Goal: Task Accomplishment & Management: Manage account settings

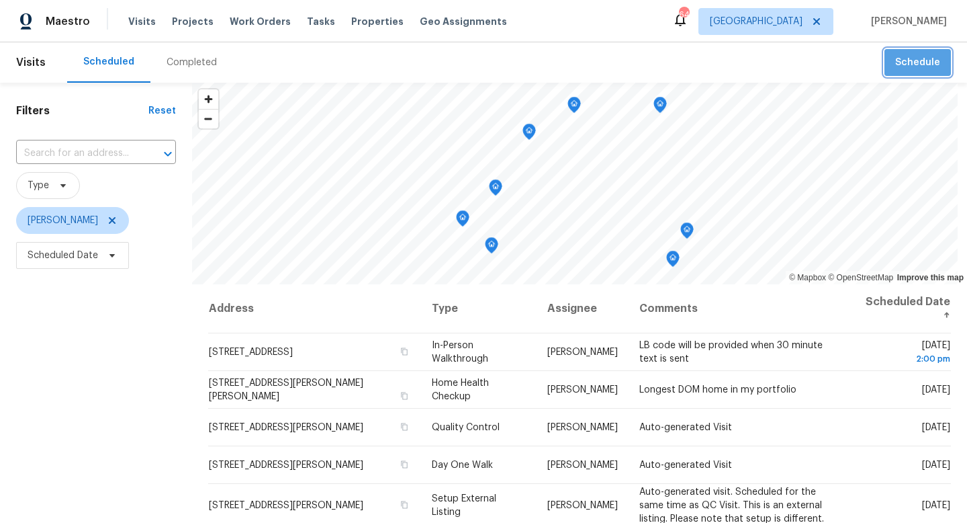
click at [922, 67] on span "Schedule" at bounding box center [917, 62] width 45 height 17
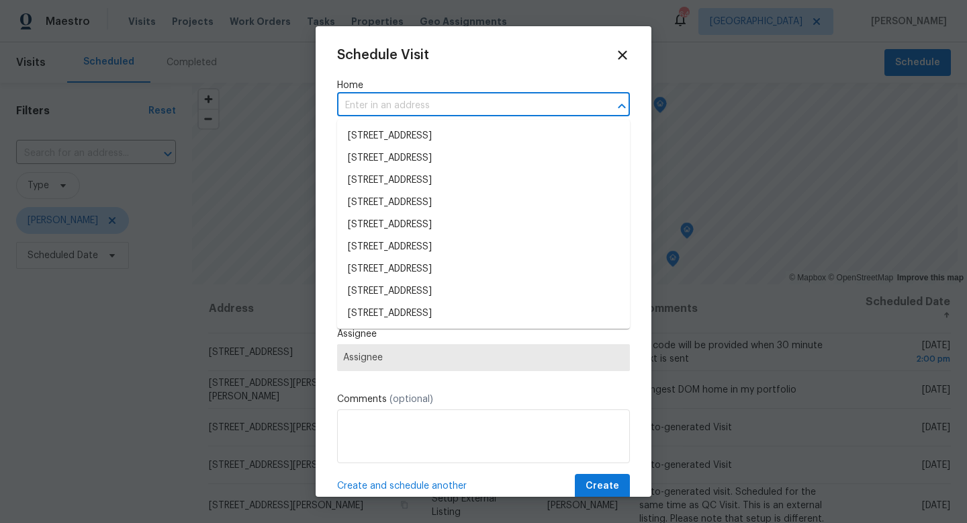
click at [468, 113] on input "text" at bounding box center [464, 105] width 255 height 21
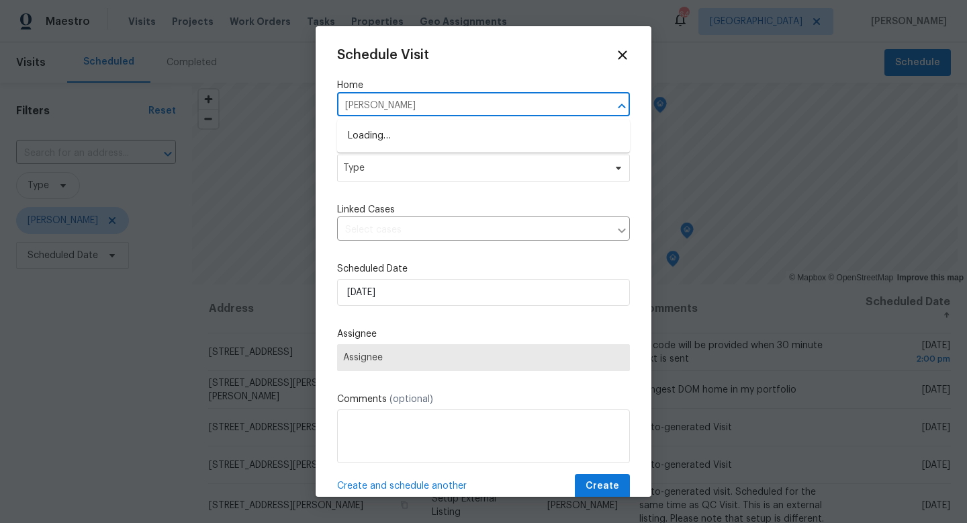
type input "george"
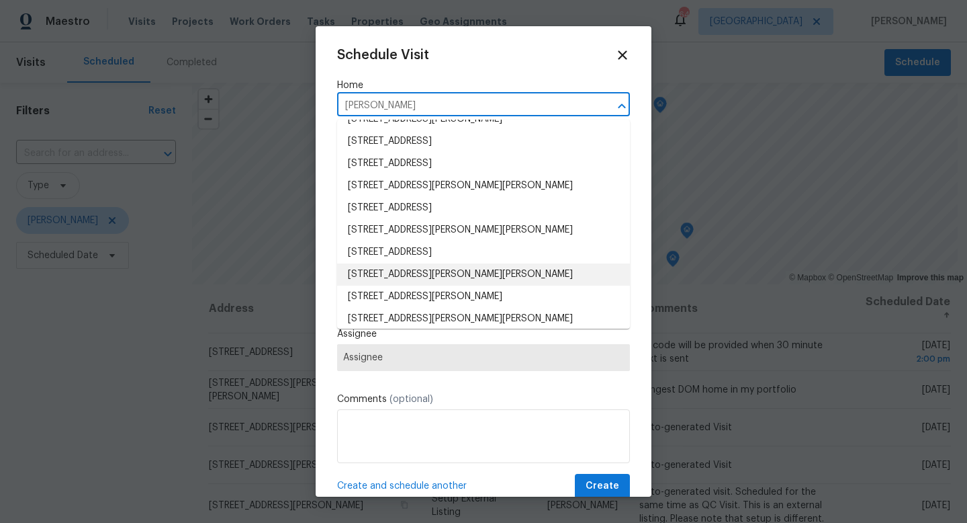
scroll to position [112, 0]
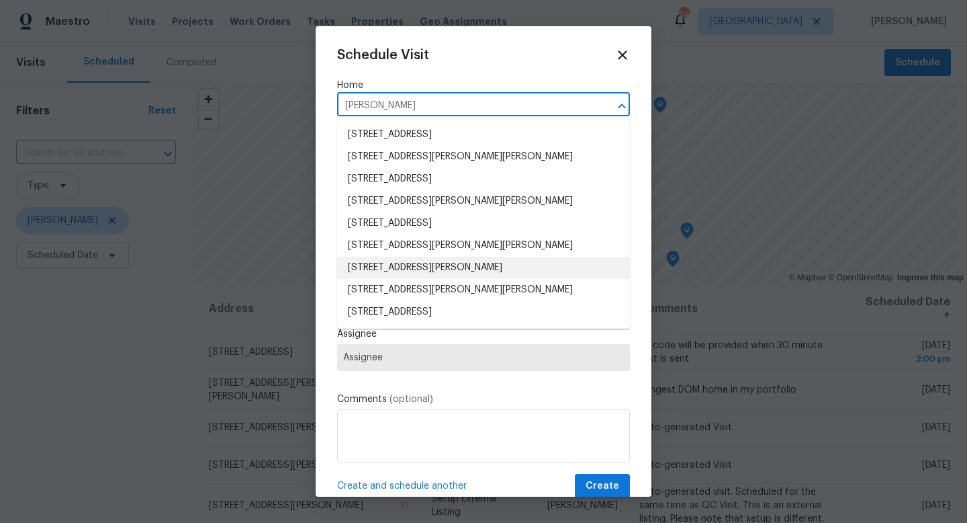
click at [421, 267] on li "[STREET_ADDRESS][PERSON_NAME]" at bounding box center [483, 268] width 293 height 22
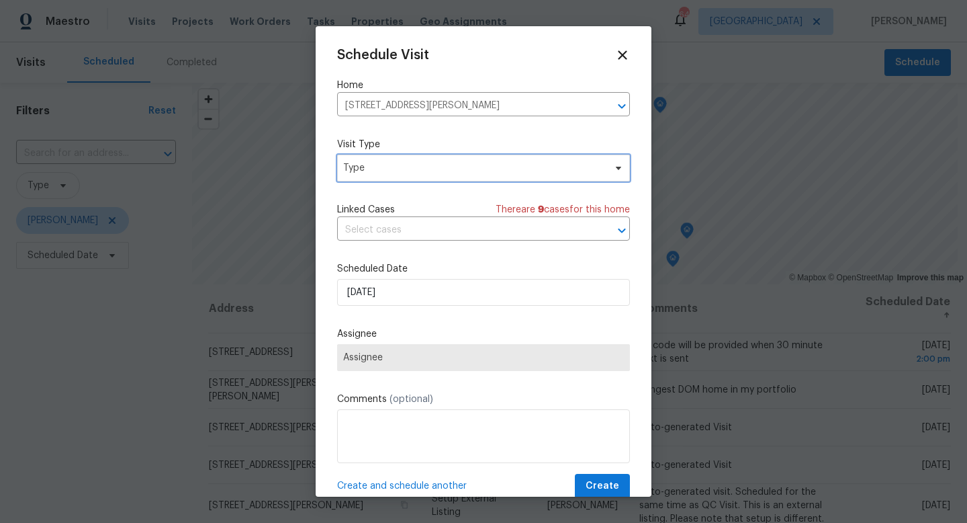
click at [390, 170] on span "Type" at bounding box center [473, 167] width 261 height 13
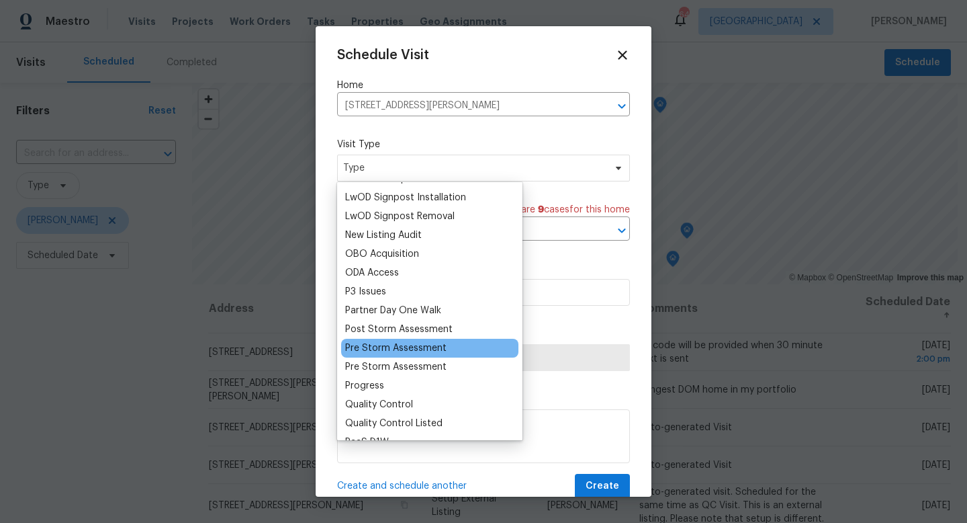
scroll to position [713, 0]
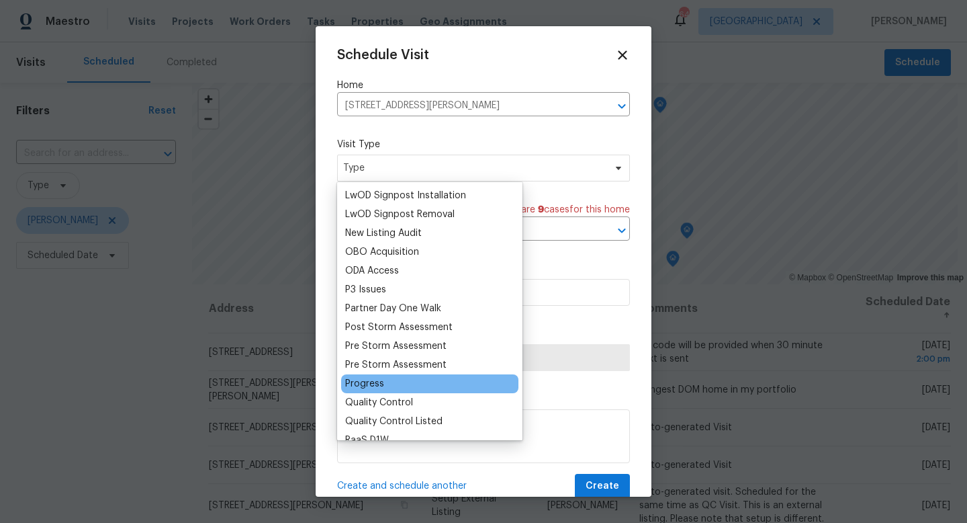
click at [370, 384] on div "Progress" at bounding box center [364, 383] width 39 height 13
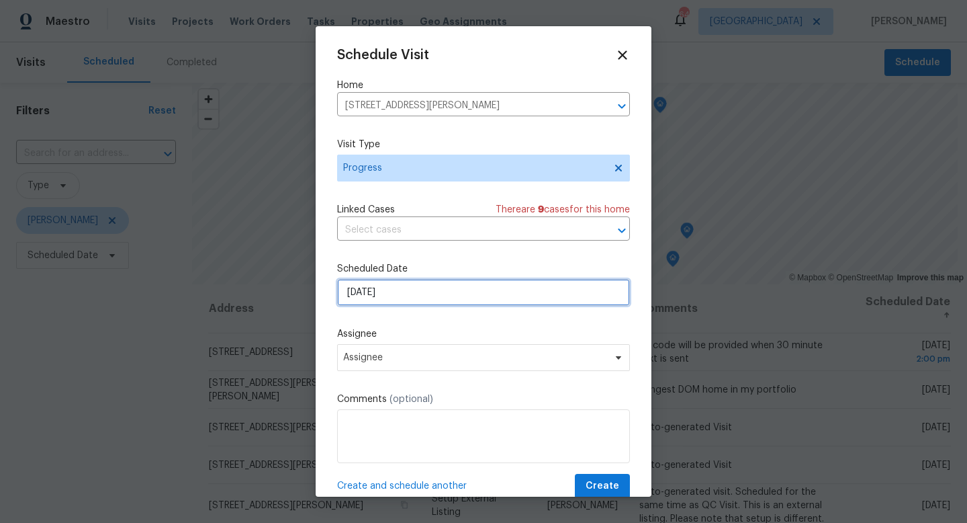
click at [371, 299] on input "8/20/2025" at bounding box center [483, 292] width 293 height 27
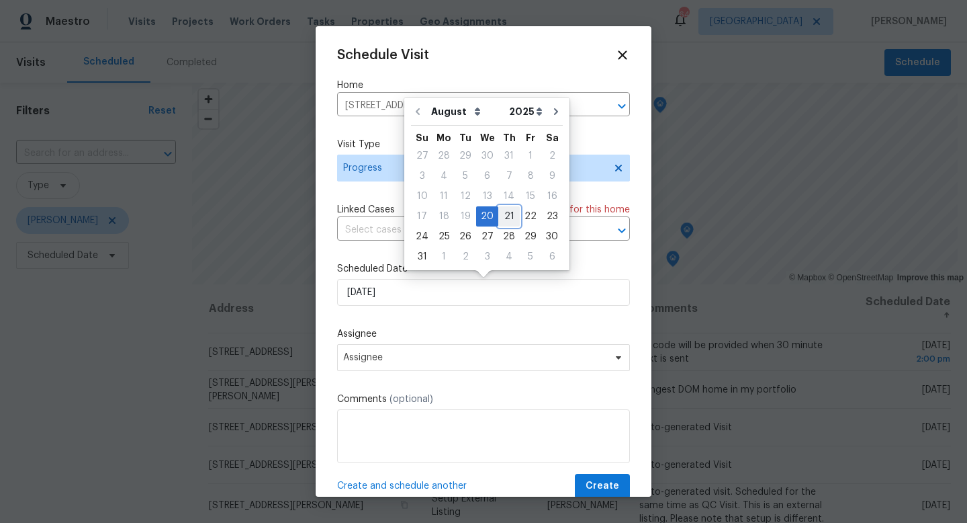
click at [504, 218] on div "21" at bounding box center [508, 216] width 21 height 19
type input "8/21/2025"
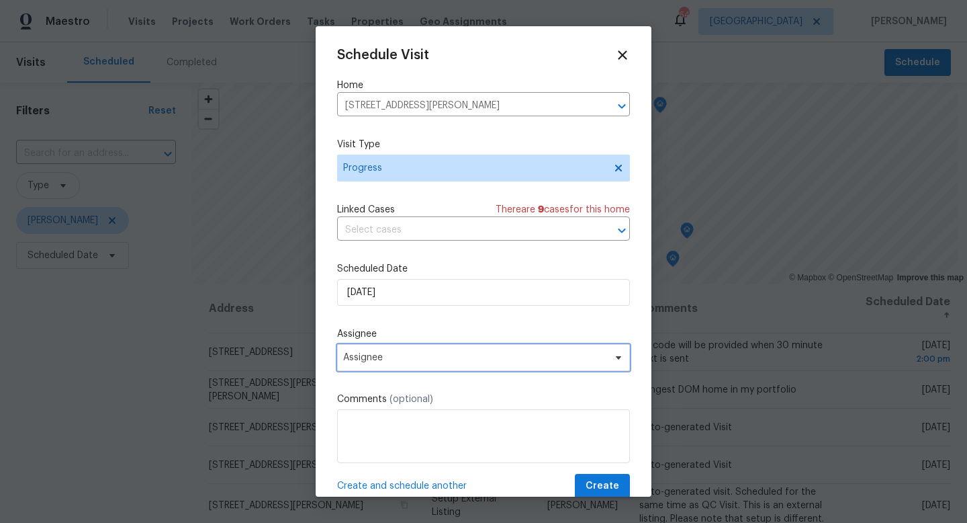
click at [382, 367] on span "Assignee" at bounding box center [483, 357] width 293 height 27
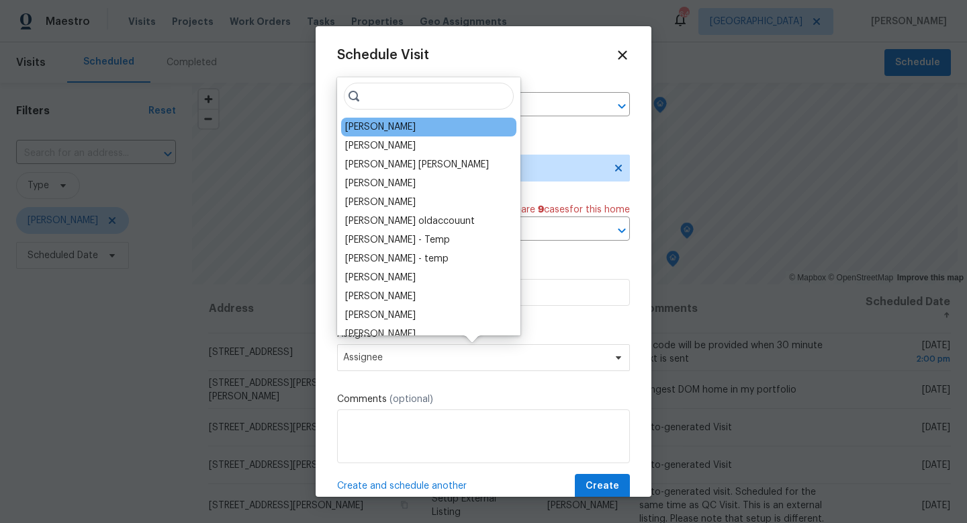
click at [372, 126] on div "[PERSON_NAME]" at bounding box center [380, 126] width 71 height 13
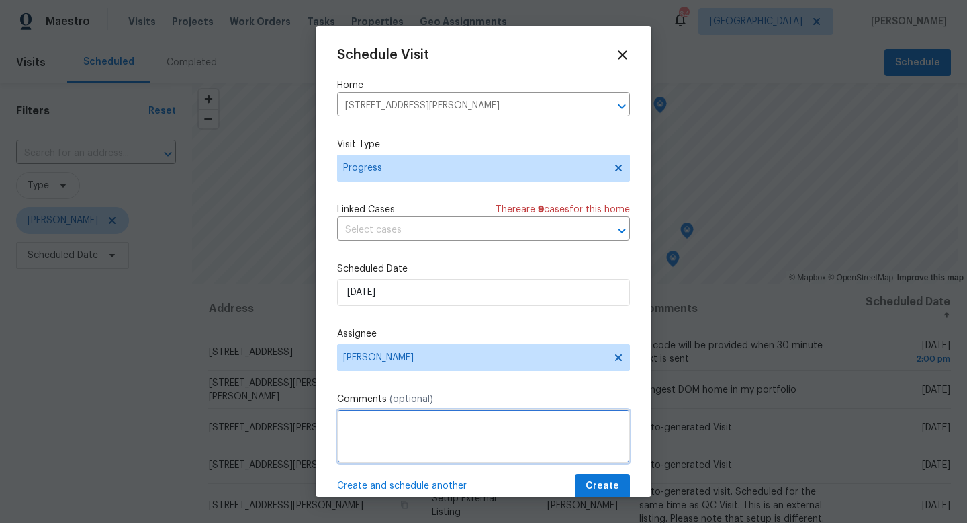
click at [419, 418] on textarea at bounding box center [483, 436] width 293 height 54
type textarea "Discussing WO items with GC on site."
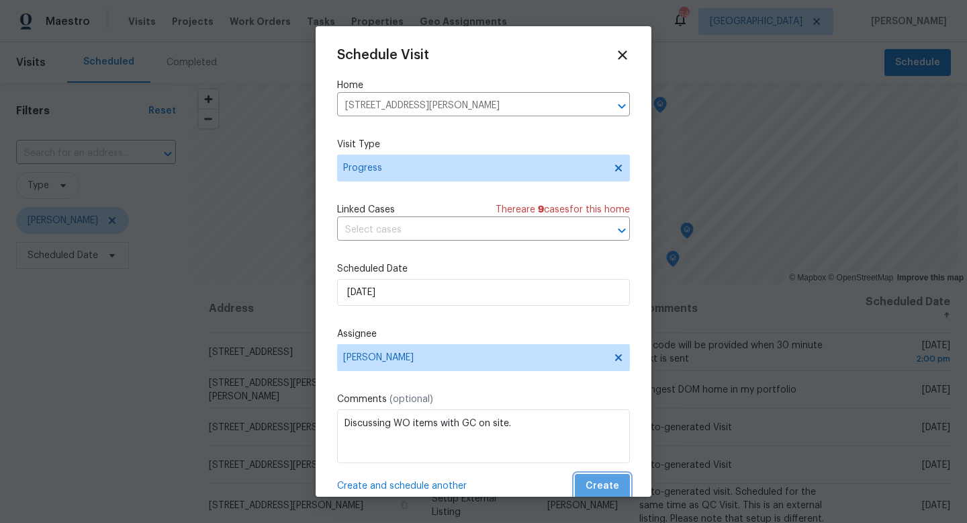
click at [615, 487] on span "Create" at bounding box center [603, 486] width 34 height 17
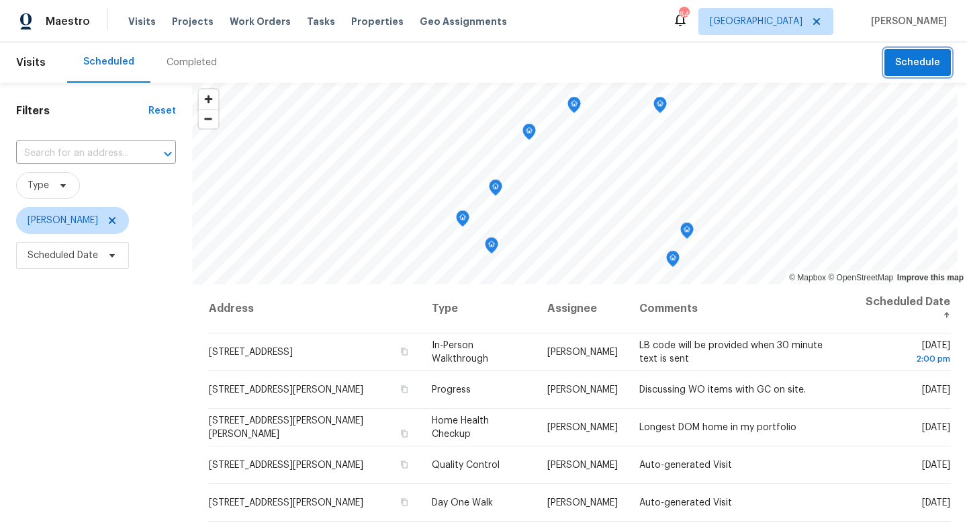
click at [905, 68] on span "Schedule" at bounding box center [917, 62] width 45 height 17
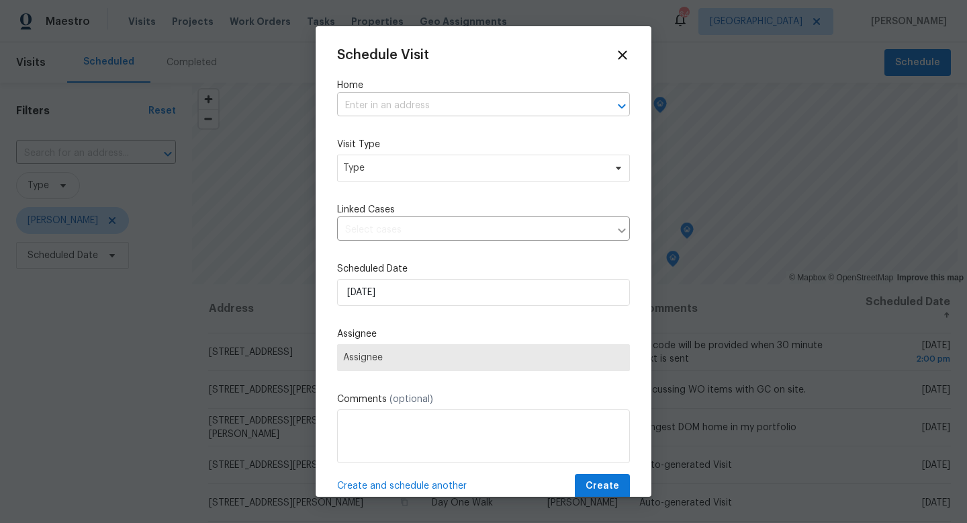
click at [478, 111] on input "text" at bounding box center [464, 105] width 255 height 21
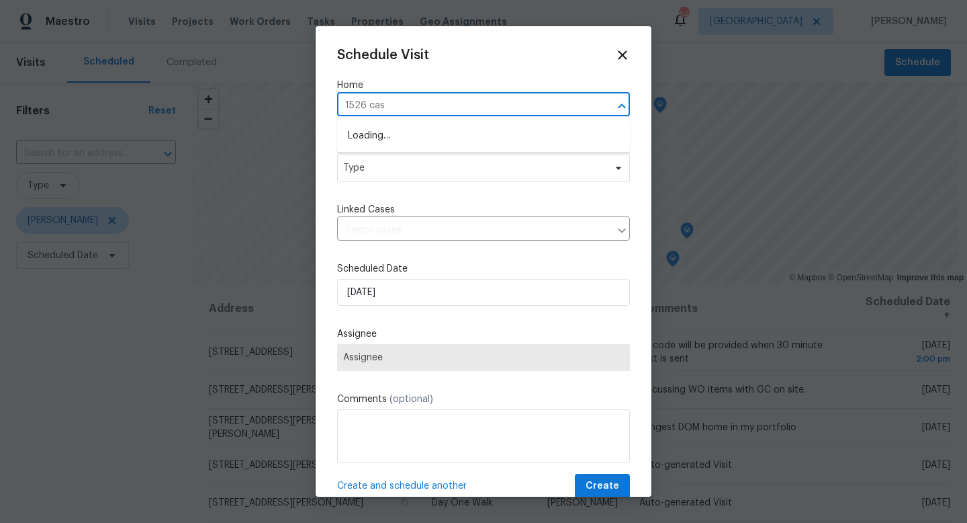
type input "1526 cass"
click at [453, 140] on li "1526 Cassius St, Lutz, FL 33549" at bounding box center [483, 136] width 293 height 22
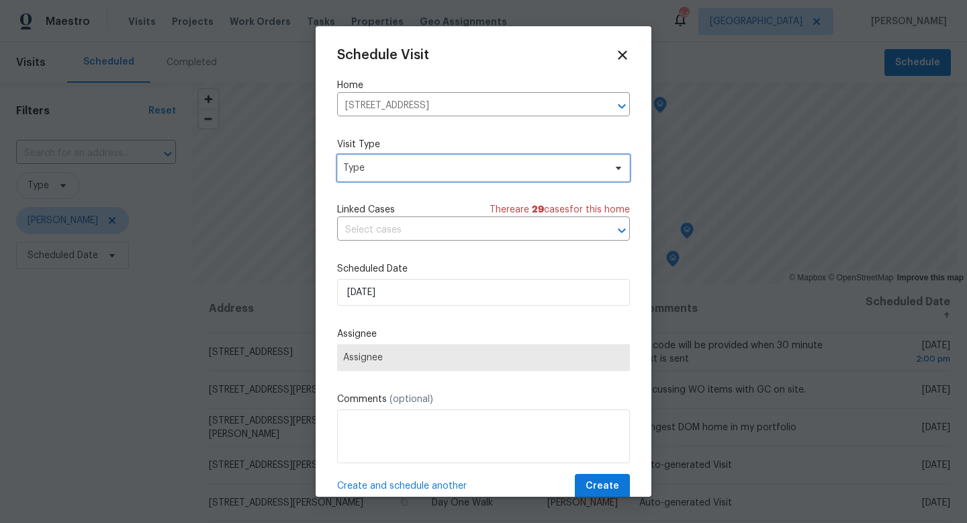
click at [417, 168] on span "Type" at bounding box center [473, 167] width 261 height 13
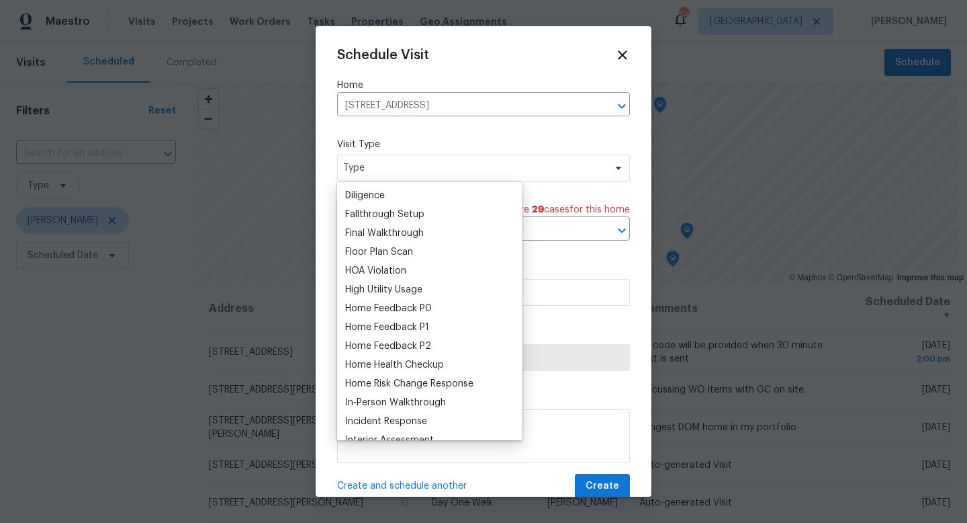
scroll to position [388, 0]
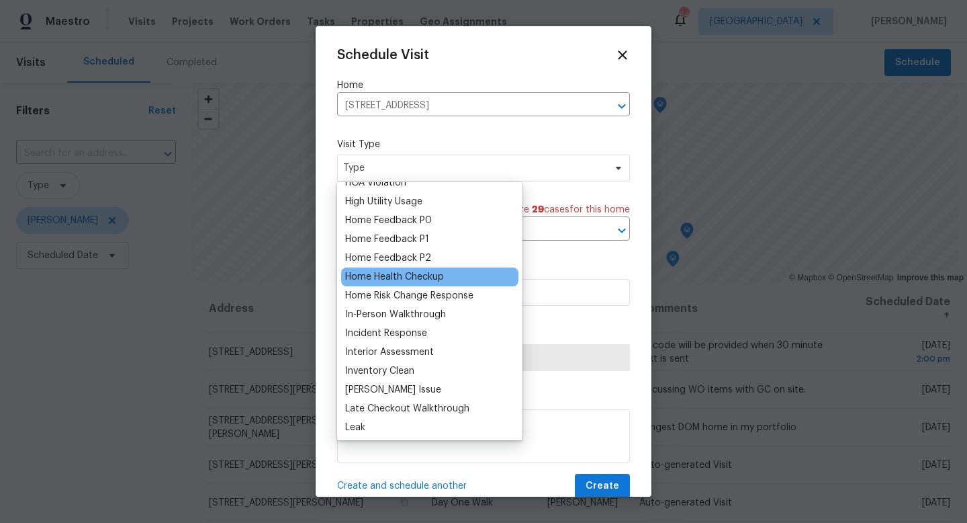
click at [424, 277] on div "Home Health Checkup" at bounding box center [394, 276] width 99 height 13
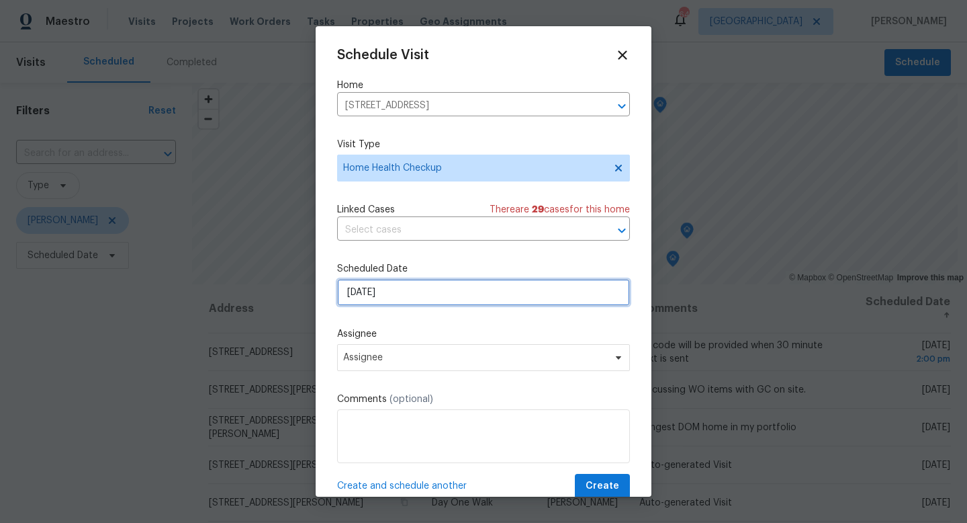
click at [404, 296] on input "[DATE]" at bounding box center [483, 292] width 293 height 27
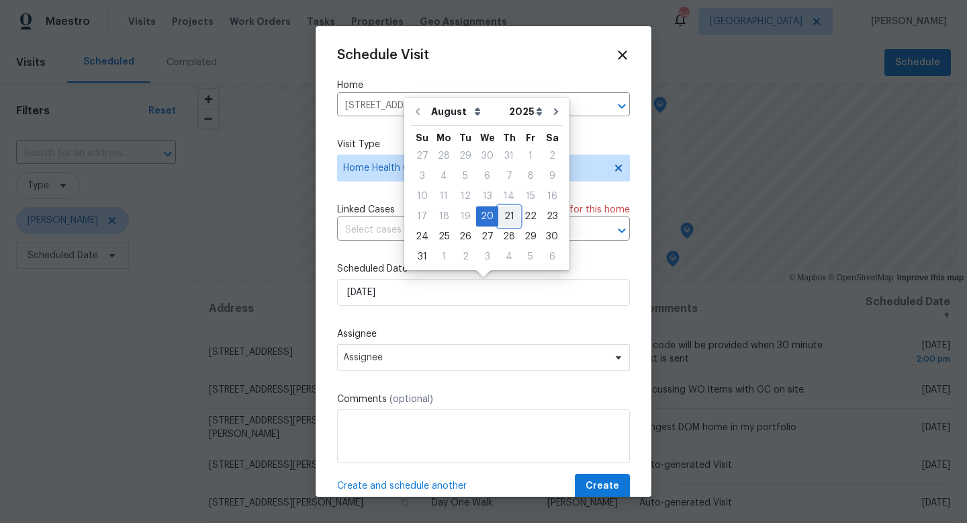
click at [507, 217] on div "21" at bounding box center [508, 216] width 21 height 19
type input "8/21/2025"
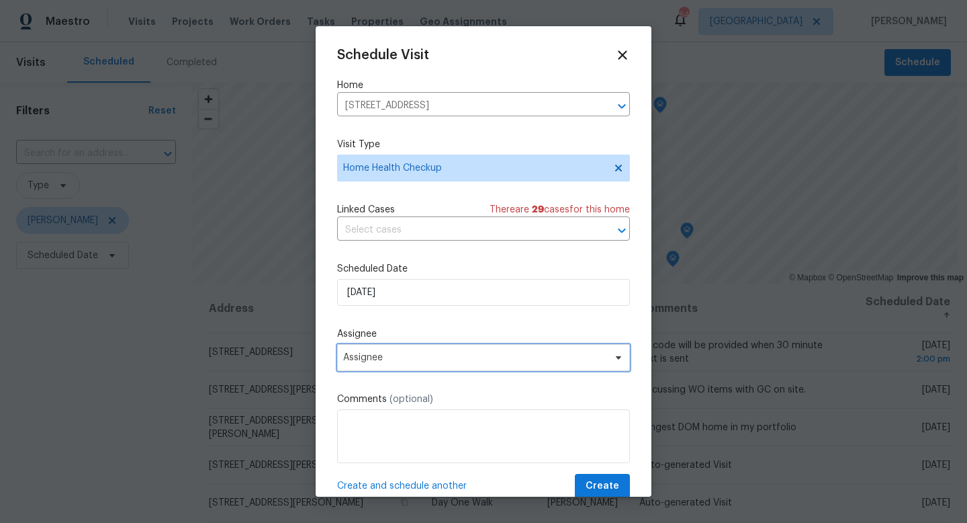
click at [374, 357] on span "Assignee" at bounding box center [474, 357] width 263 height 11
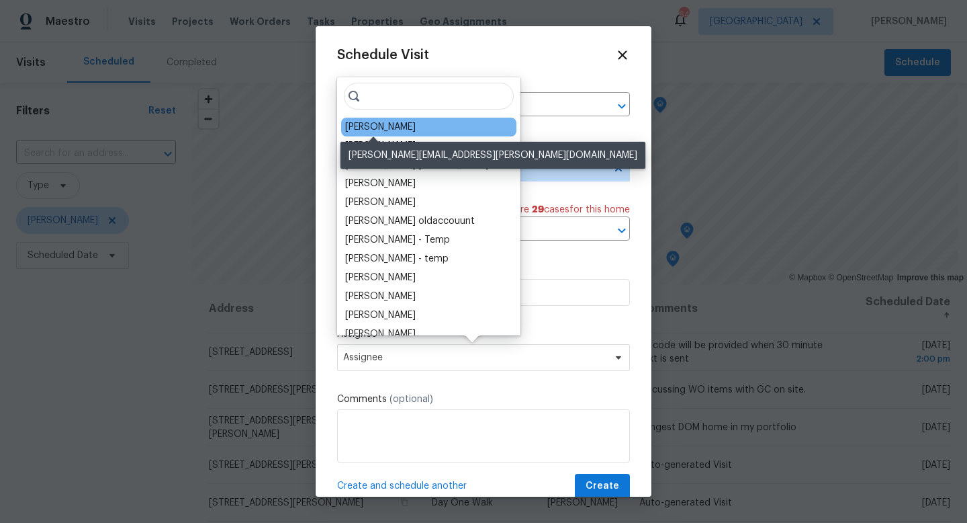
click at [386, 127] on div "[PERSON_NAME]" at bounding box center [380, 126] width 71 height 13
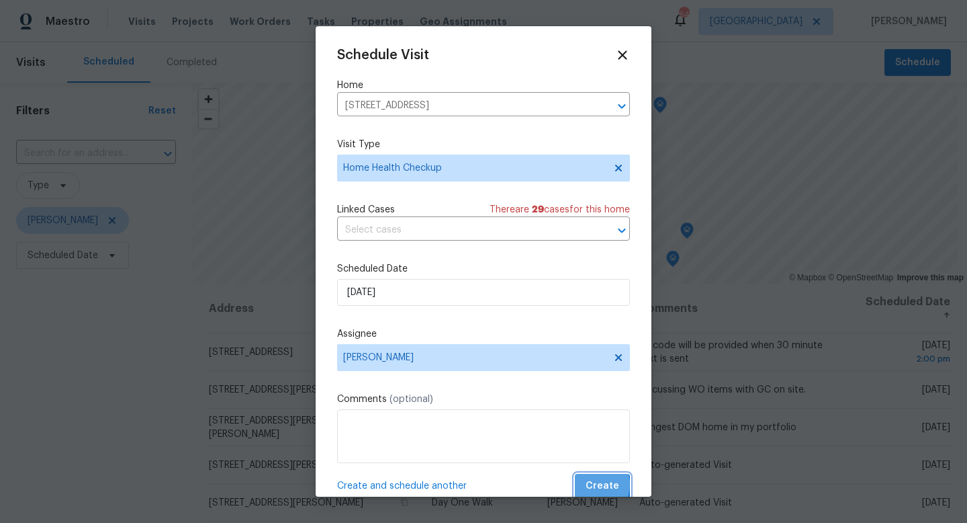
click at [591, 485] on span "Create" at bounding box center [603, 486] width 34 height 17
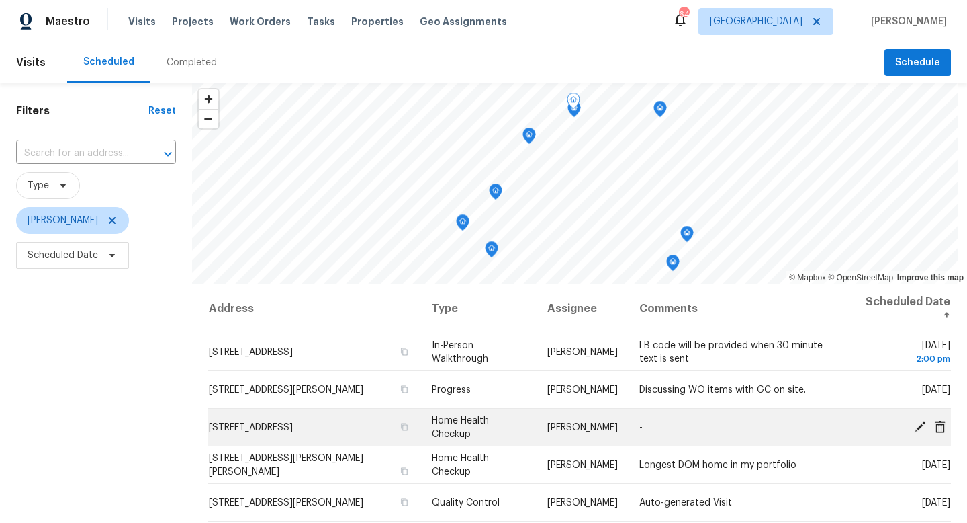
click at [923, 429] on icon at bounding box center [920, 426] width 12 height 12
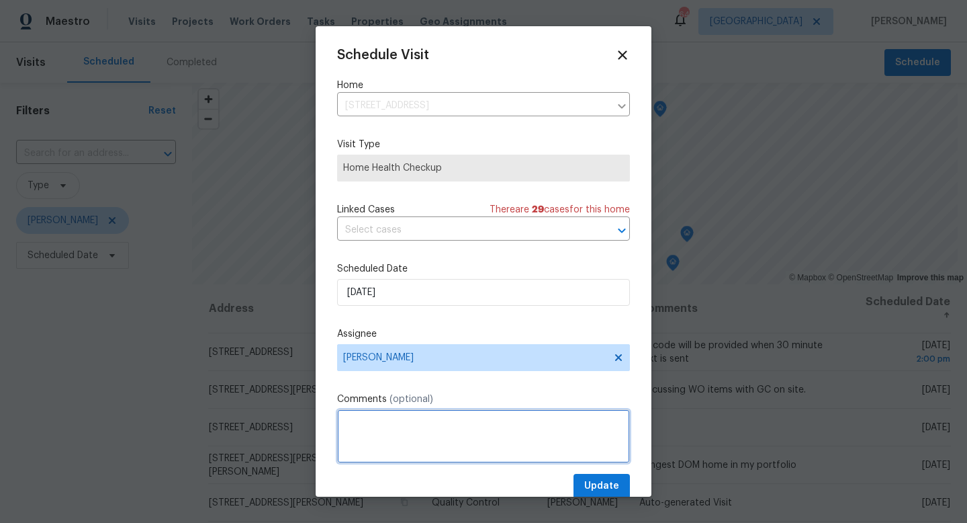
click at [433, 431] on textarea at bounding box center [483, 436] width 293 height 54
type textarea "Long DOM"
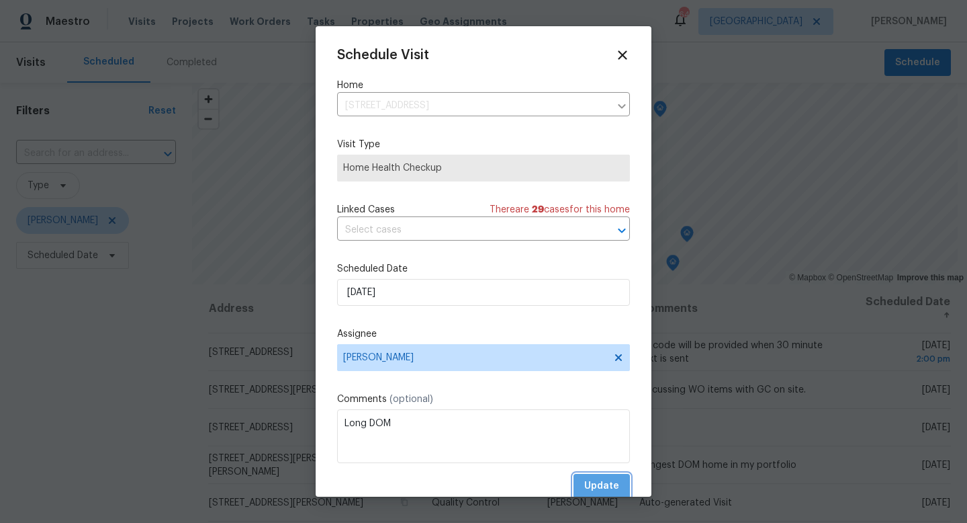
click at [594, 484] on span "Update" at bounding box center [601, 486] width 35 height 17
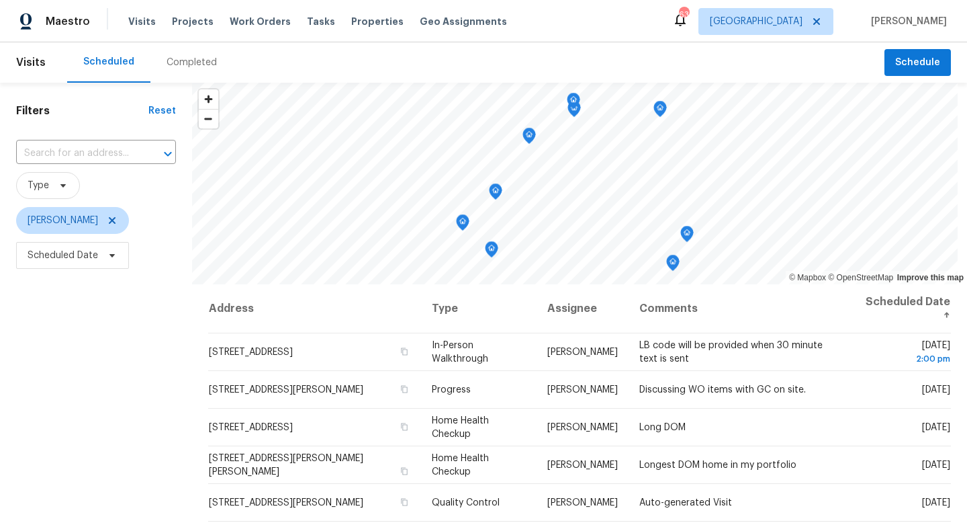
click at [924, 81] on header "Visits Scheduled Completed Schedule" at bounding box center [483, 62] width 967 height 40
click at [920, 72] on button "Schedule" at bounding box center [918, 63] width 67 height 28
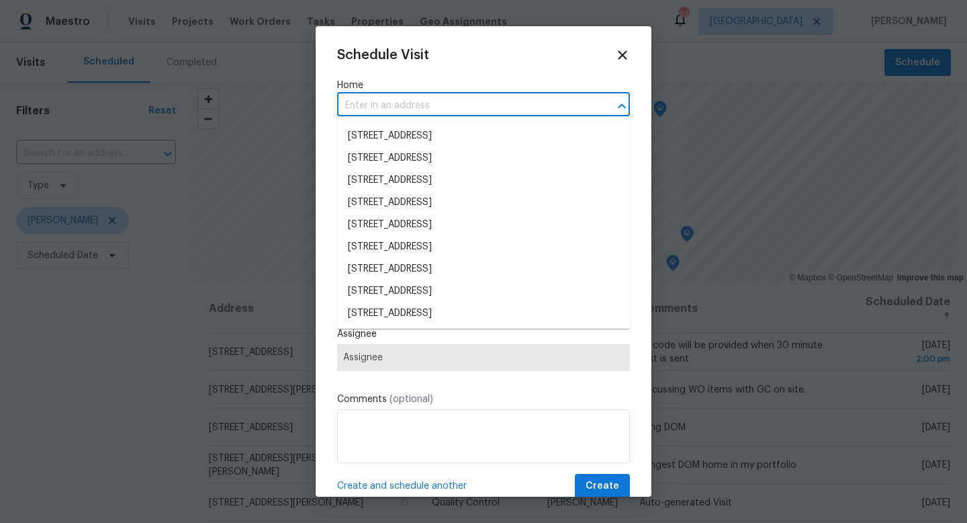
click at [532, 105] on input "text" at bounding box center [464, 105] width 255 height 21
type input "9481"
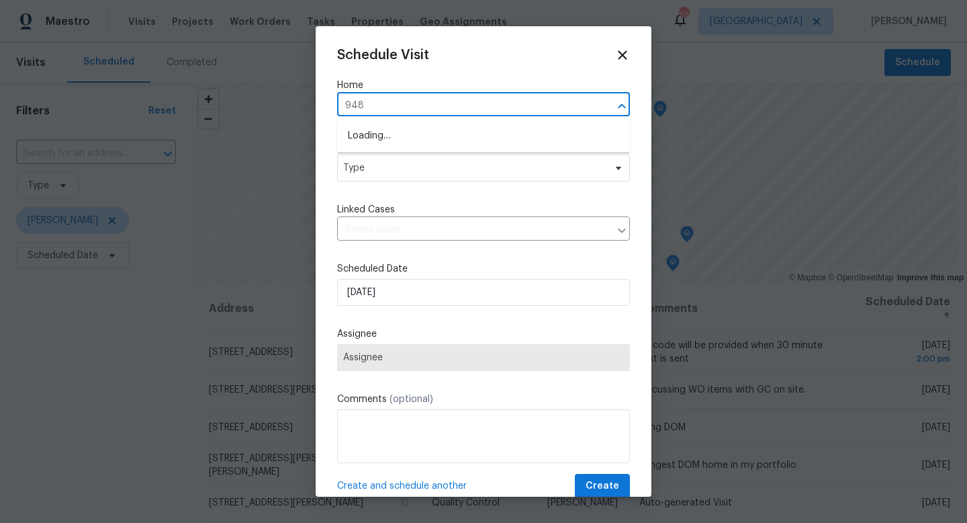
type input "9481"
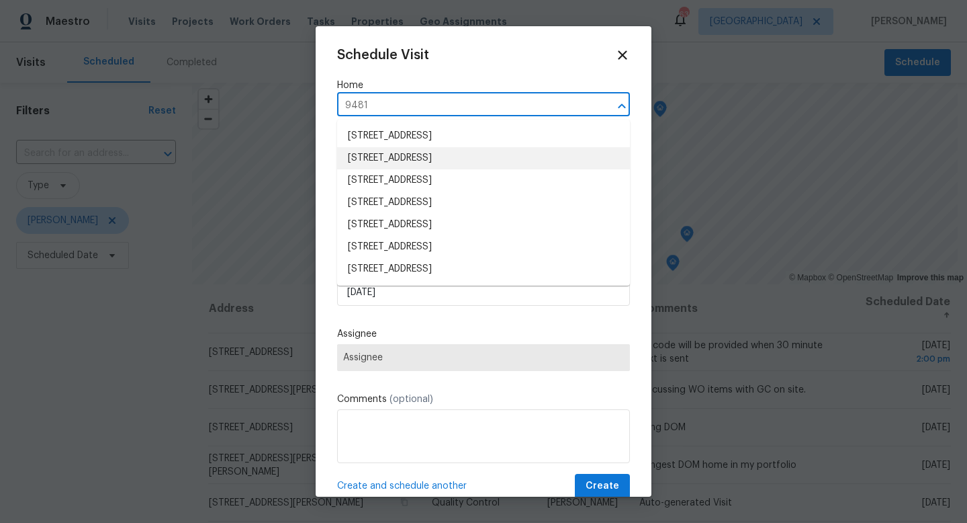
click at [458, 159] on li "9481 Highland Oak Dr Unit 703, Tampa, FL 33647" at bounding box center [483, 158] width 293 height 22
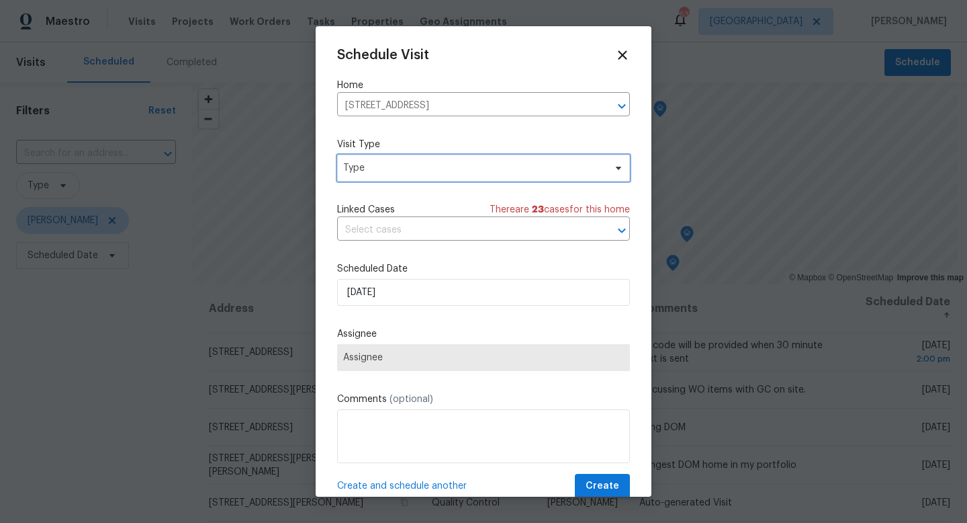
click at [400, 171] on span "Type" at bounding box center [473, 167] width 261 height 13
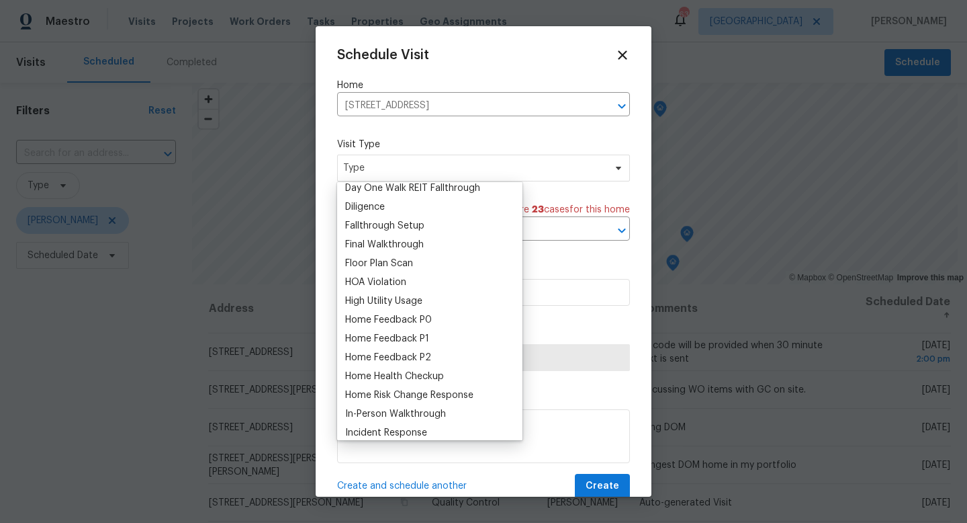
scroll to position [290, 0]
click at [414, 376] on div "Home Health Checkup" at bounding box center [394, 373] width 99 height 13
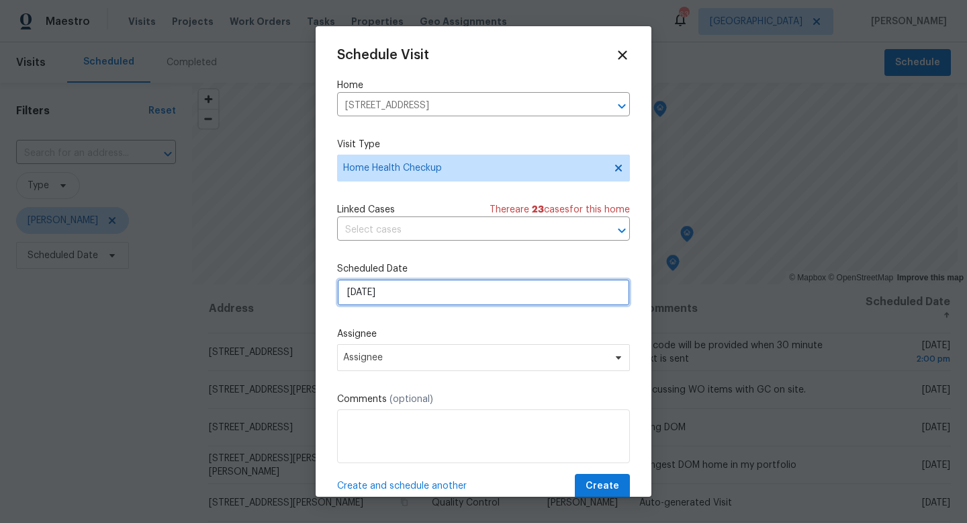
click at [386, 292] on input "[DATE]" at bounding box center [483, 292] width 293 height 27
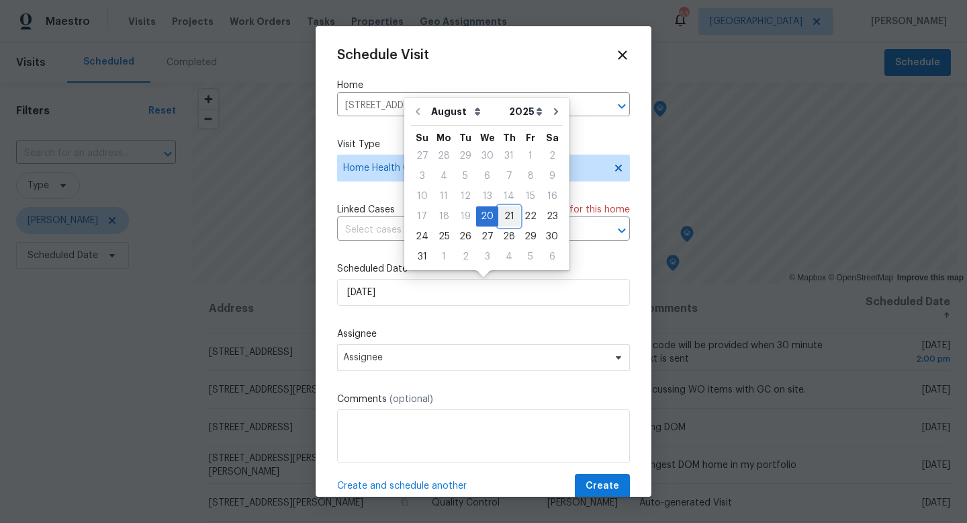
click at [507, 210] on div "21" at bounding box center [508, 216] width 21 height 19
type input "8/21/2025"
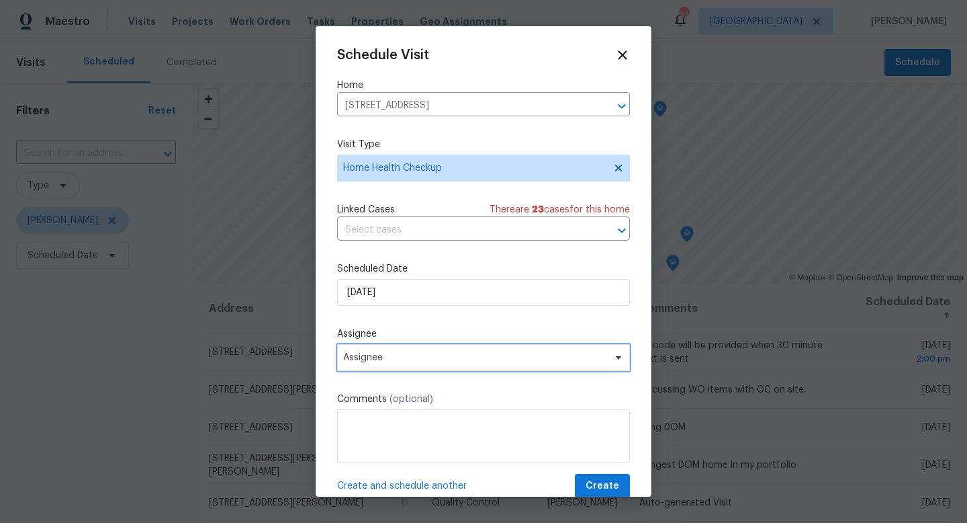
click at [421, 357] on span "Assignee" at bounding box center [474, 357] width 263 height 11
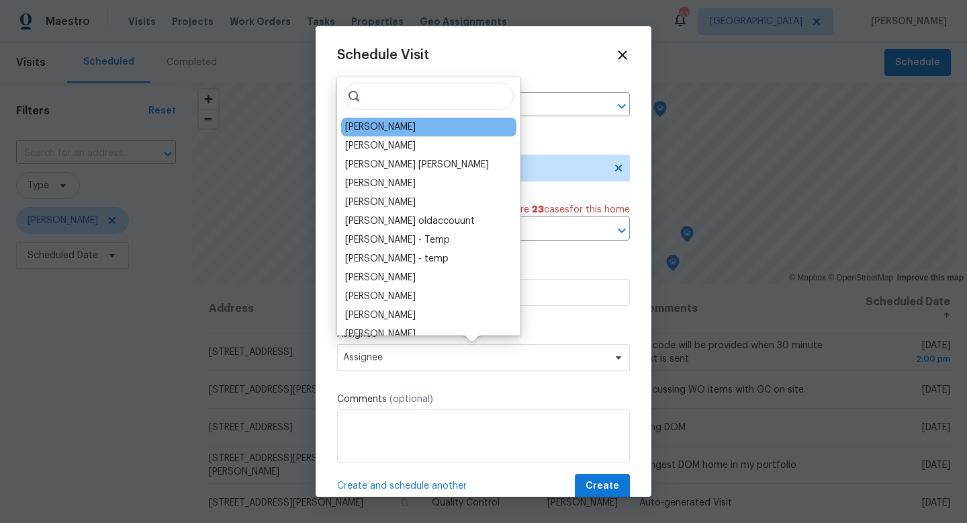
click at [393, 127] on div "[PERSON_NAME]" at bounding box center [380, 126] width 71 height 13
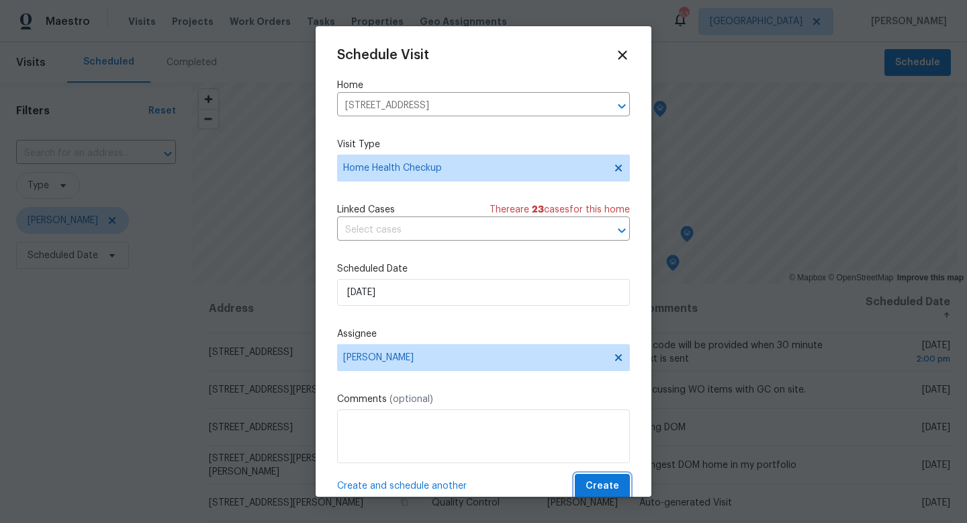
click at [607, 484] on span "Create" at bounding box center [603, 486] width 34 height 17
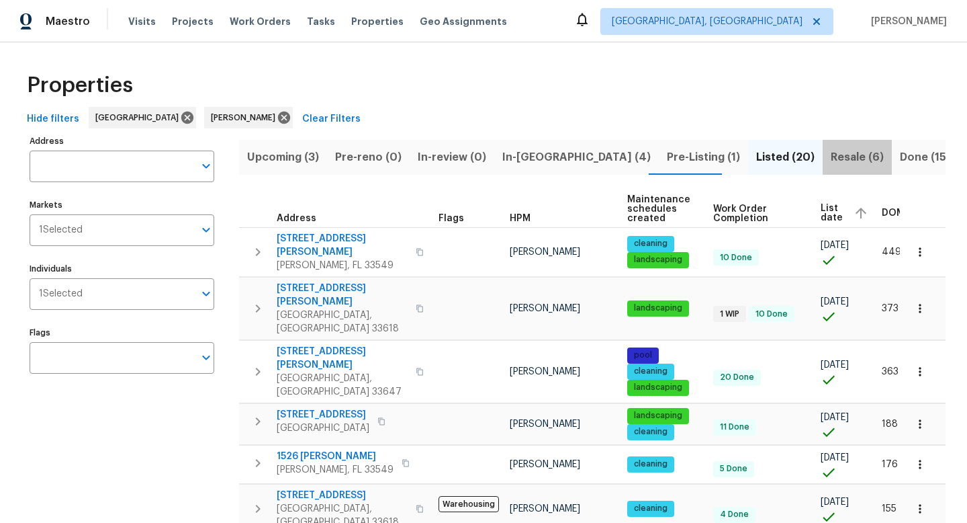
click at [831, 156] on span "Resale (6)" at bounding box center [857, 157] width 53 height 19
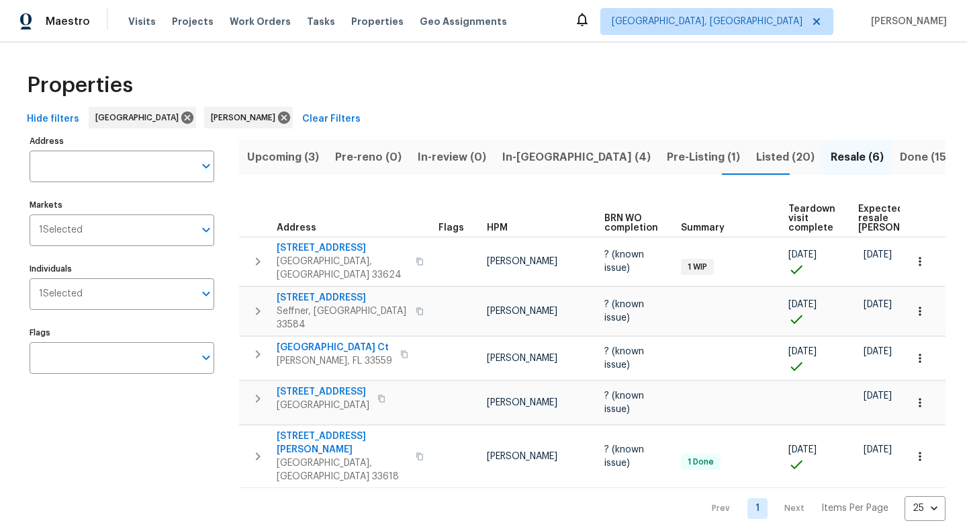
click at [756, 152] on span "Listed (20)" at bounding box center [785, 157] width 58 height 19
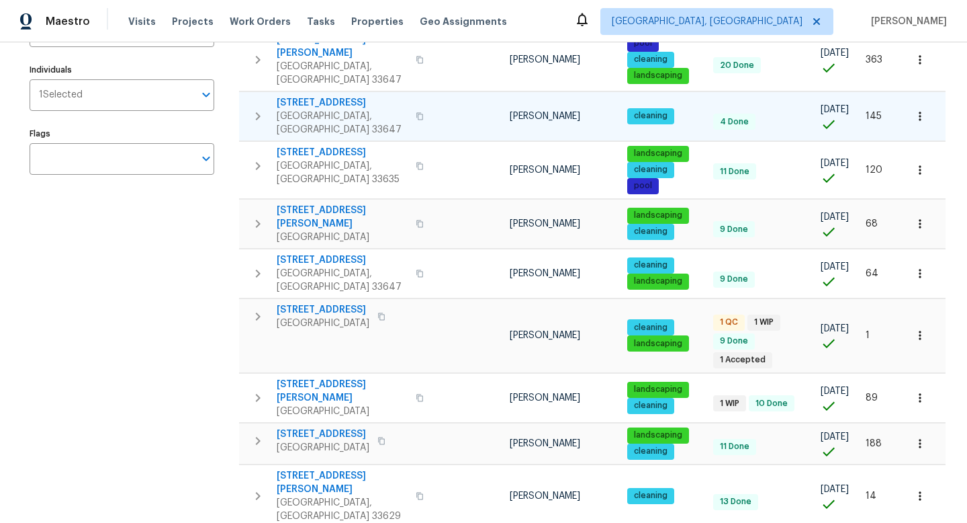
scroll to position [200, 0]
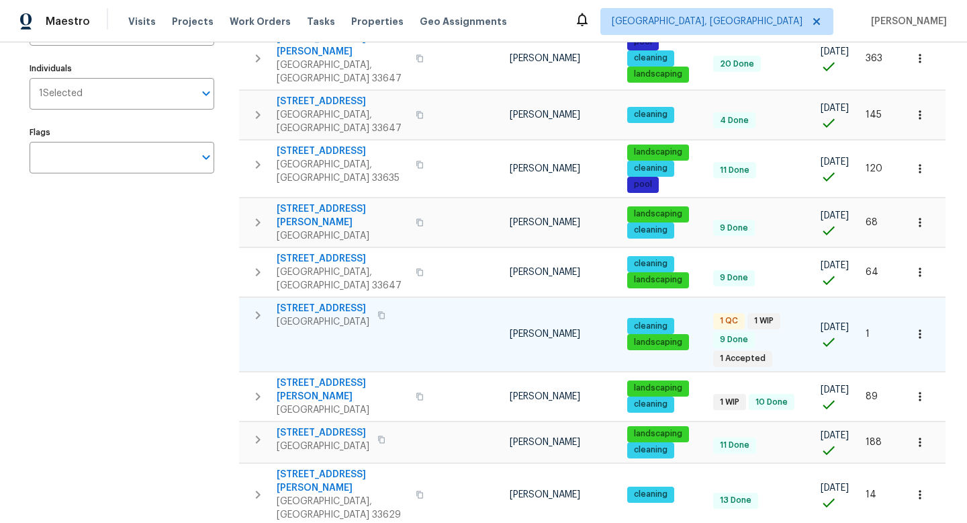
click at [433, 324] on td at bounding box center [468, 334] width 71 height 74
click at [436, 308] on td at bounding box center [468, 334] width 71 height 74
click at [327, 302] on span "4612 Pompano Dr" at bounding box center [323, 308] width 93 height 13
click at [923, 109] on icon "button" at bounding box center [920, 114] width 13 height 13
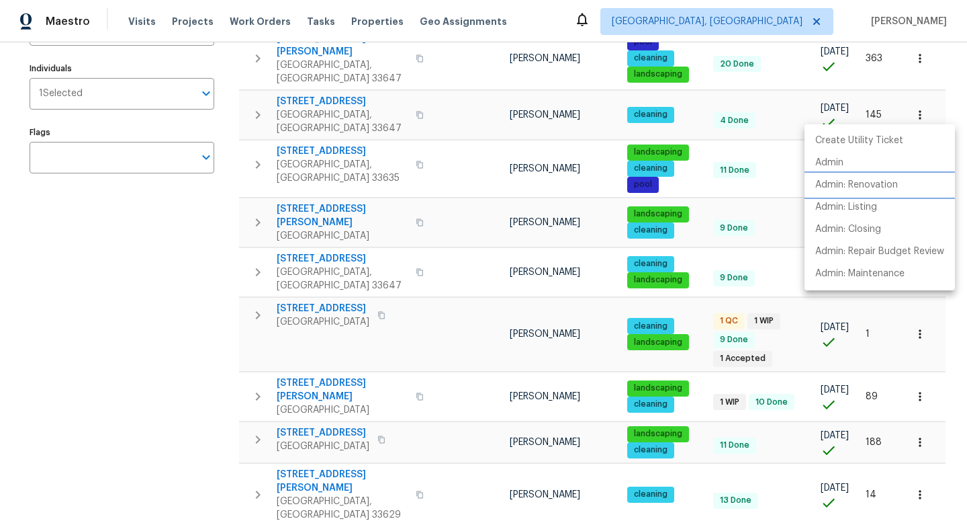
click at [897, 185] on p "Admin: Renovation" at bounding box center [857, 185] width 83 height 14
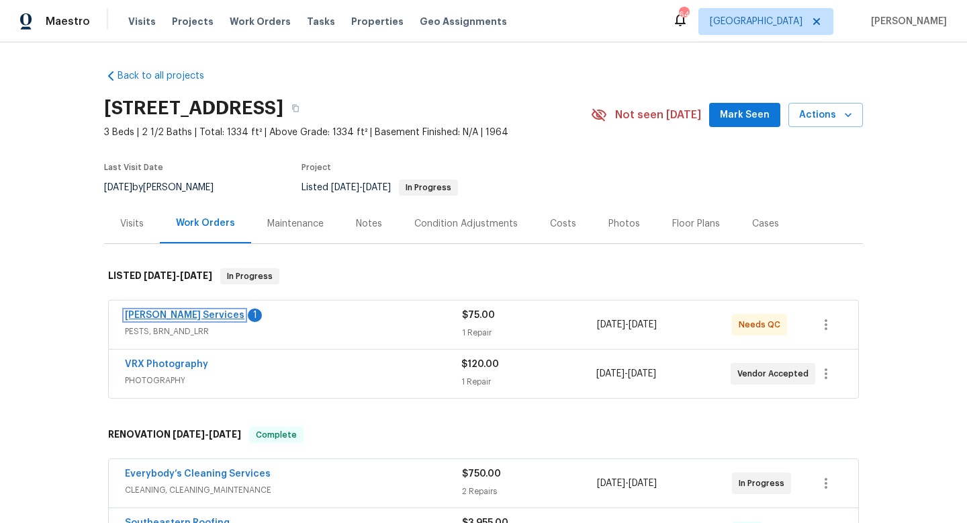
click at [163, 316] on link "Massey Services" at bounding box center [185, 314] width 120 height 9
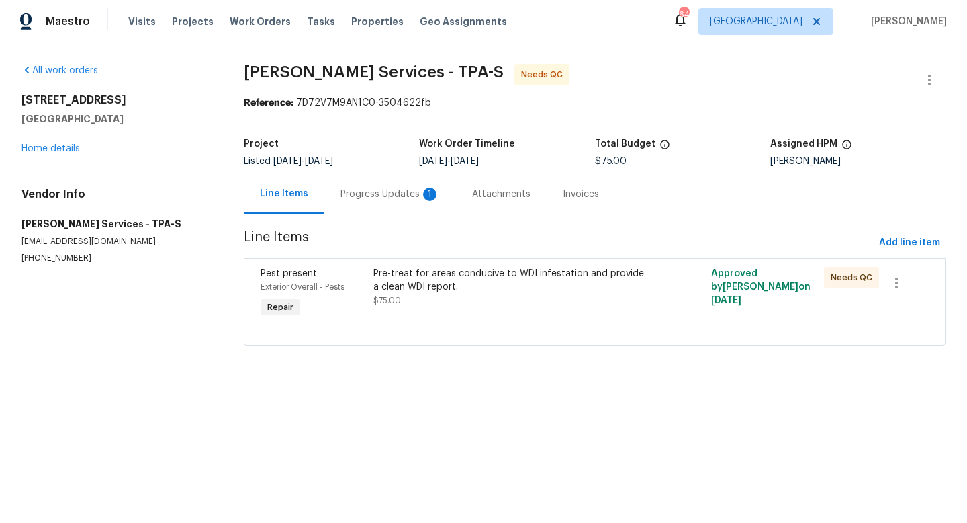
click at [384, 196] on div "Progress Updates 1" at bounding box center [390, 193] width 99 height 13
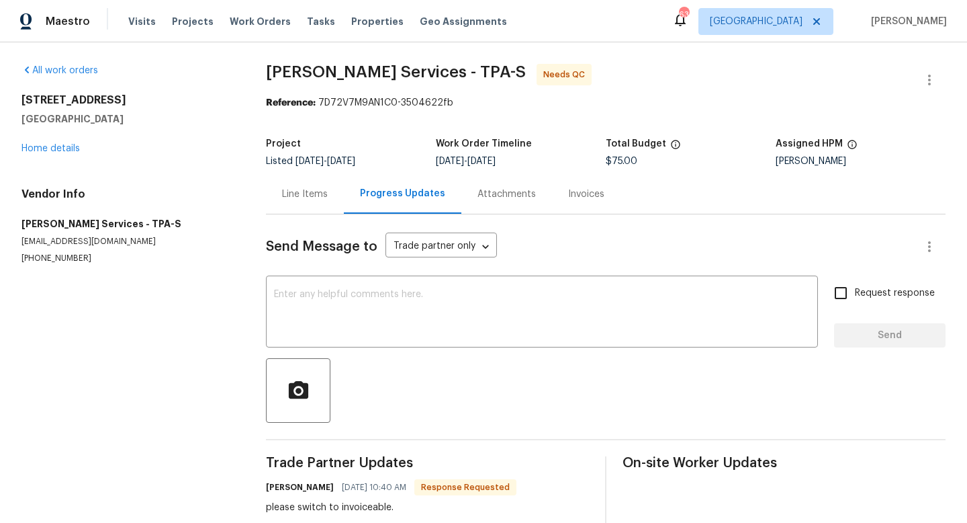
click at [284, 192] on div "Line Items" at bounding box center [305, 193] width 46 height 13
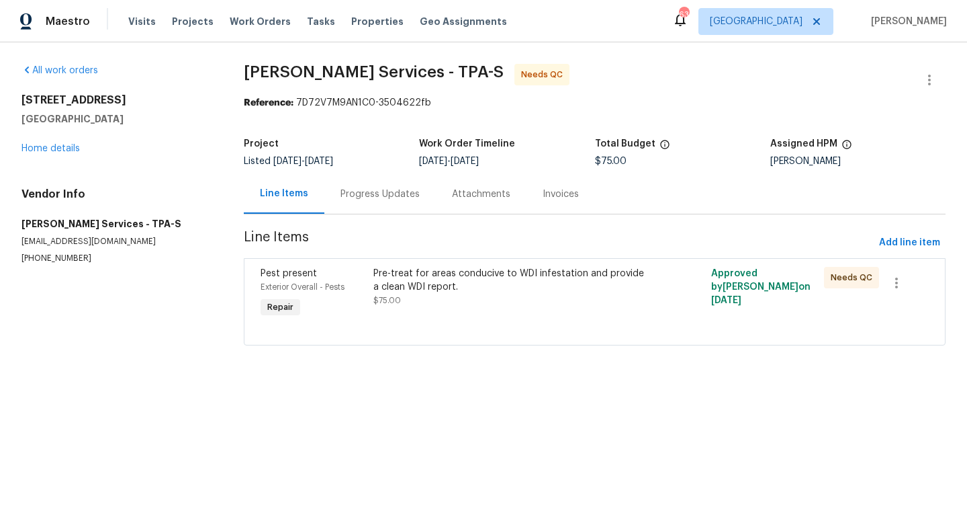
click at [487, 296] on div "Pre-treat for areas conducive to WDI infestation and provide a clean WDI report…" at bounding box center [511, 287] width 274 height 40
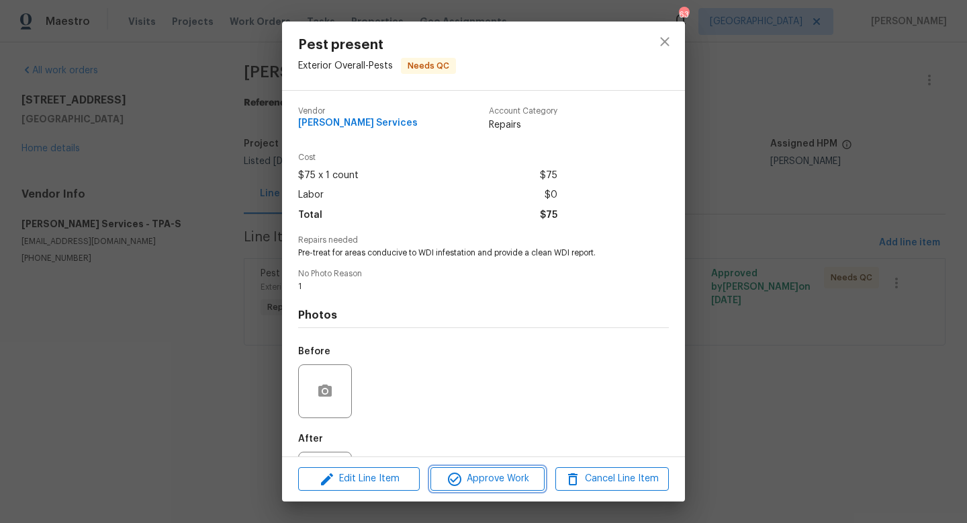
click at [484, 485] on span "Approve Work" at bounding box center [487, 478] width 105 height 17
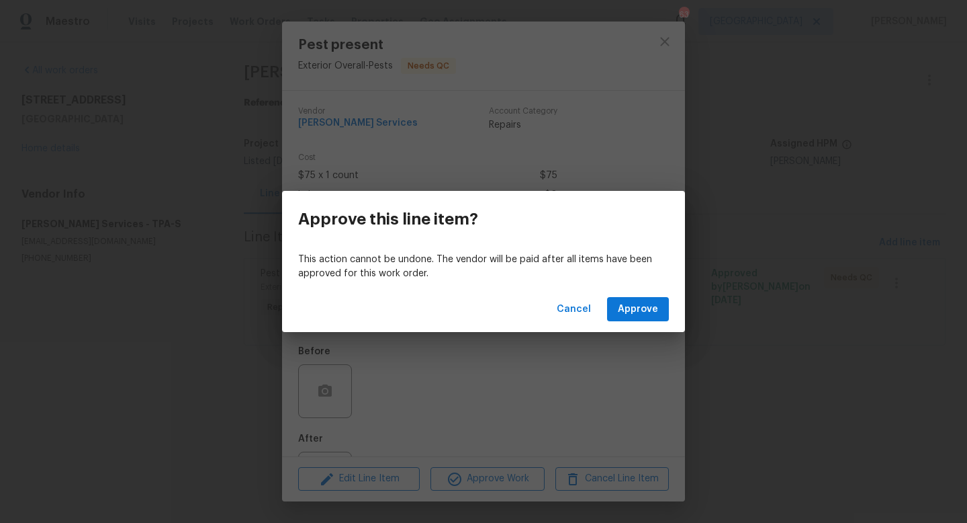
click at [632, 295] on div "Cancel Approve" at bounding box center [483, 309] width 403 height 46
click at [632, 303] on span "Approve" at bounding box center [638, 309] width 40 height 17
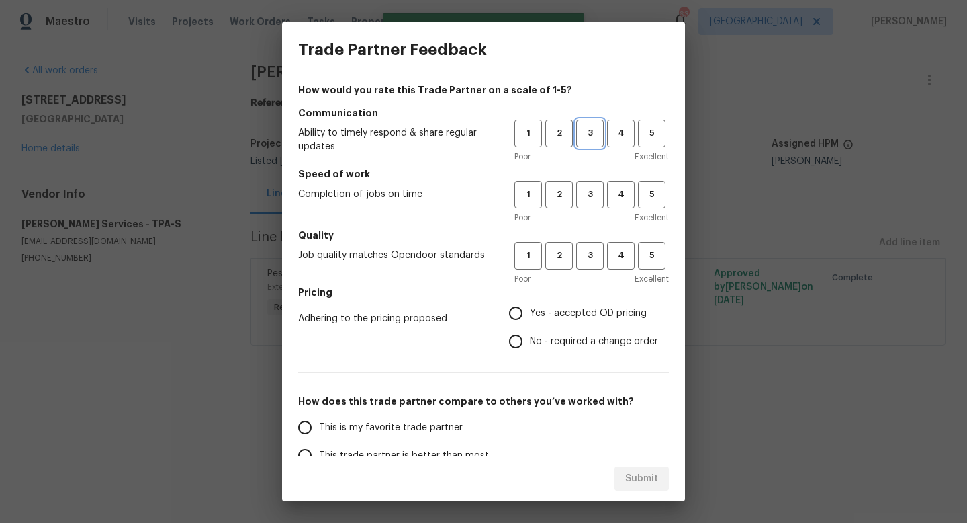
click at [590, 134] on span "3" at bounding box center [590, 133] width 25 height 15
click at [592, 202] on span "3" at bounding box center [590, 194] width 25 height 15
click at [592, 259] on span "3" at bounding box center [590, 255] width 25 height 15
click at [561, 306] on span "Yes - accepted OD pricing" at bounding box center [588, 313] width 117 height 14
click at [530, 306] on input "Yes - accepted OD pricing" at bounding box center [516, 313] width 28 height 28
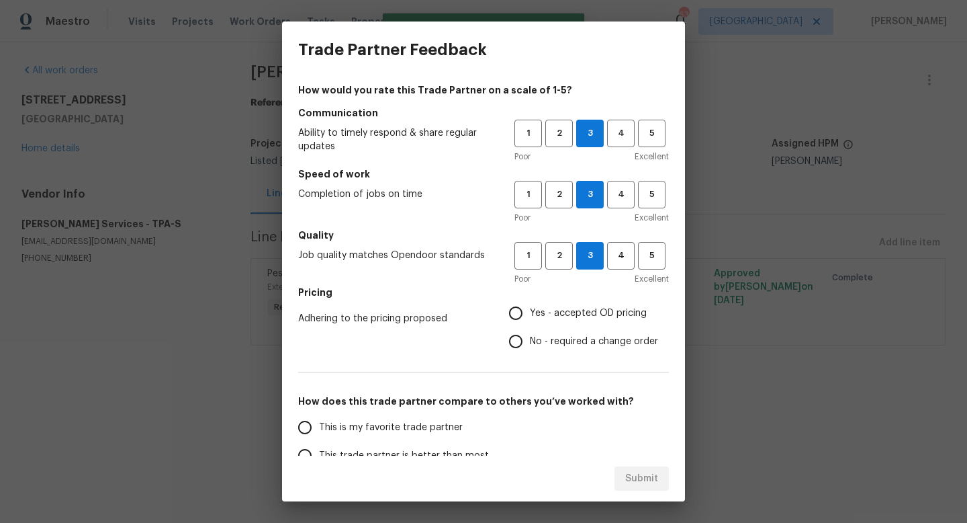
radio input "true"
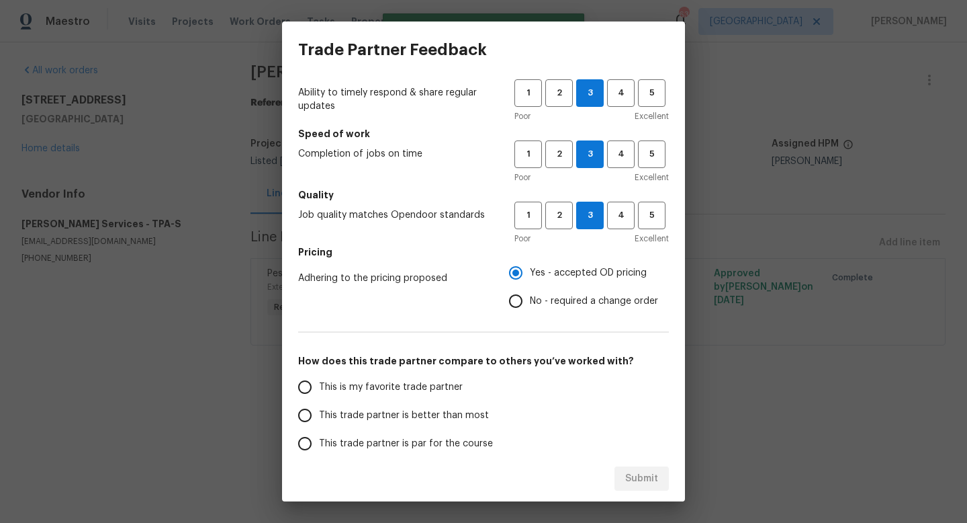
click at [404, 443] on span "This trade partner is par for the course" at bounding box center [406, 444] width 174 height 14
click at [319, 443] on input "This trade partner is par for the course" at bounding box center [305, 443] width 28 height 28
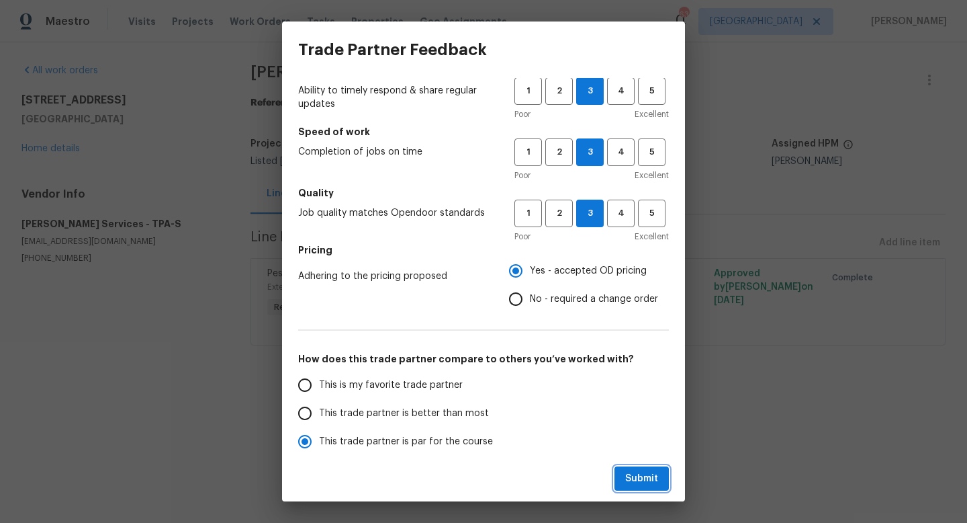
click at [627, 481] on span "Submit" at bounding box center [641, 478] width 33 height 17
radio input "true"
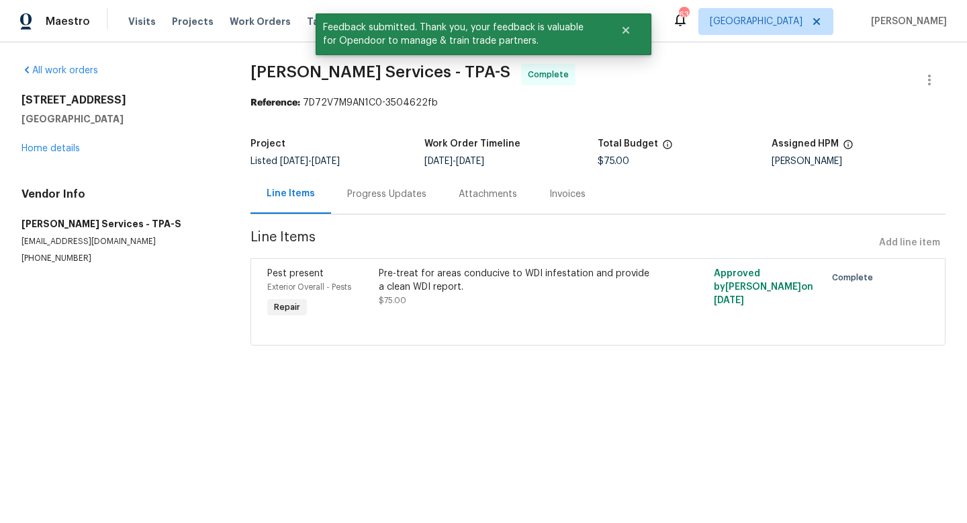
click at [65, 142] on div "4612 Pompano Dr Tampa, FL 33617 Home details" at bounding box center [119, 124] width 197 height 62
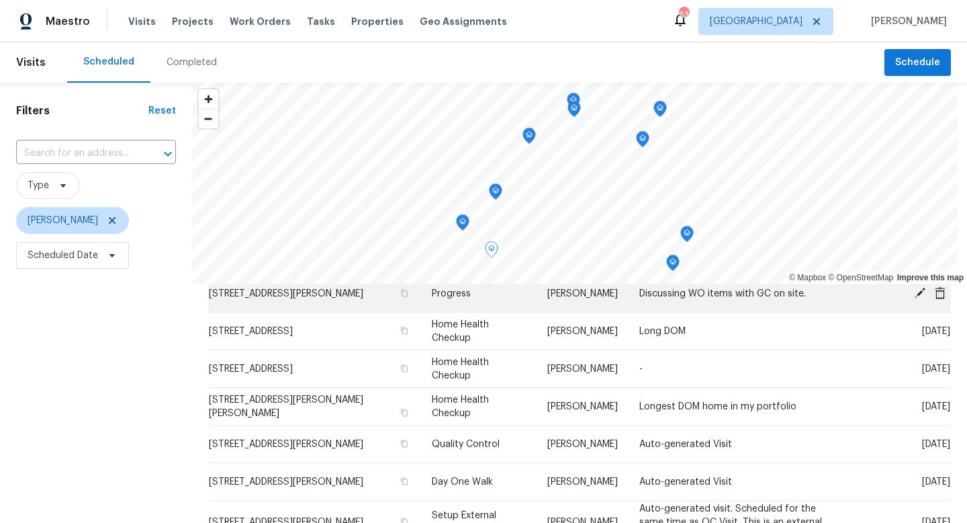
scroll to position [97, 0]
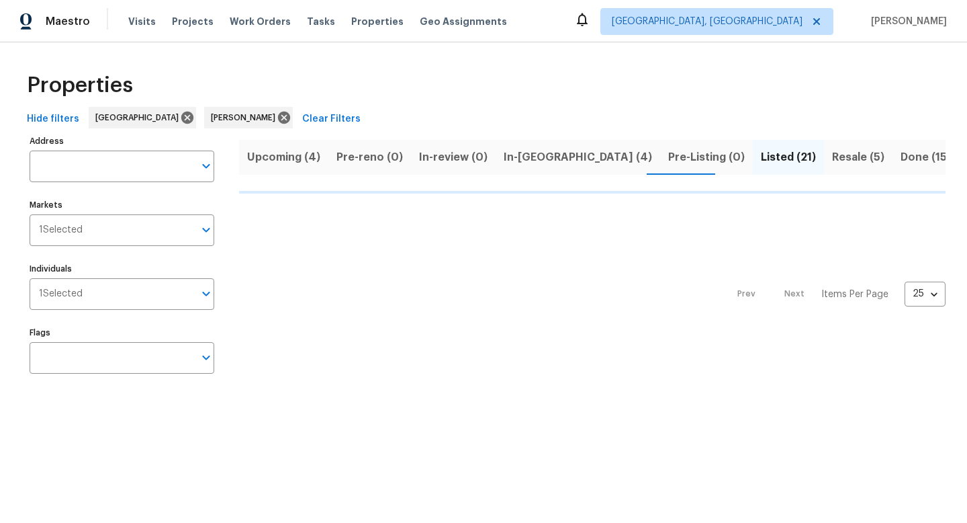
click at [527, 152] on span "In-[GEOGRAPHIC_DATA] (4)" at bounding box center [578, 157] width 148 height 19
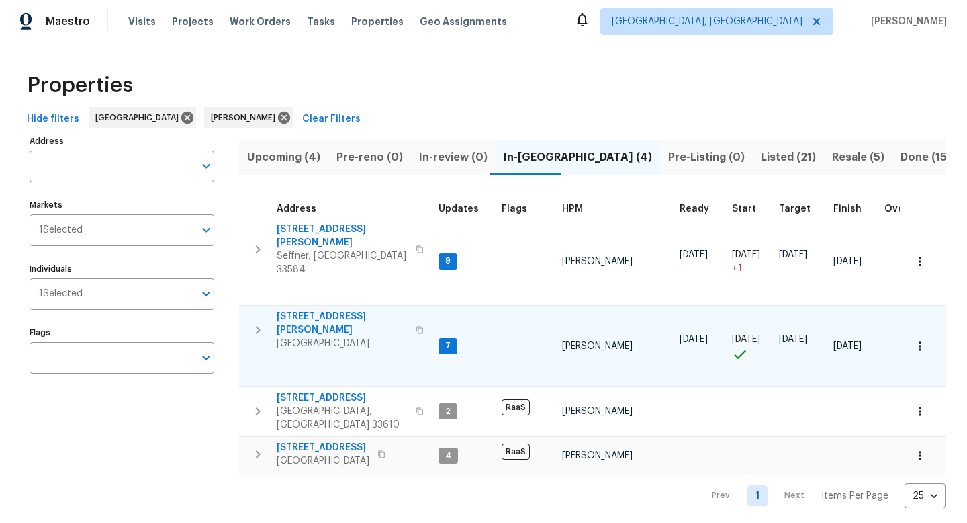
click at [335, 310] on span "[STREET_ADDRESS][PERSON_NAME]" at bounding box center [342, 323] width 131 height 27
click at [922, 336] on button "button" at bounding box center [921, 346] width 30 height 30
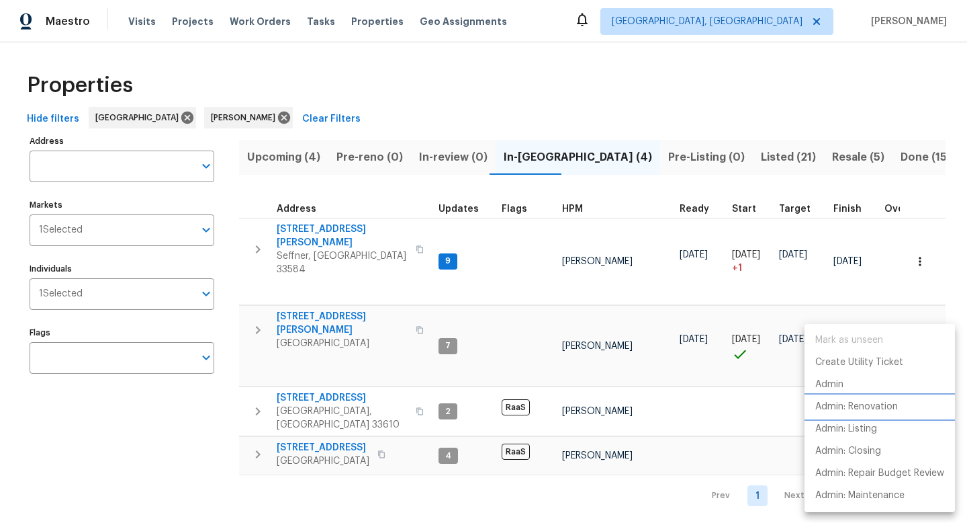
click at [869, 404] on p "Admin: Renovation" at bounding box center [857, 407] width 83 height 14
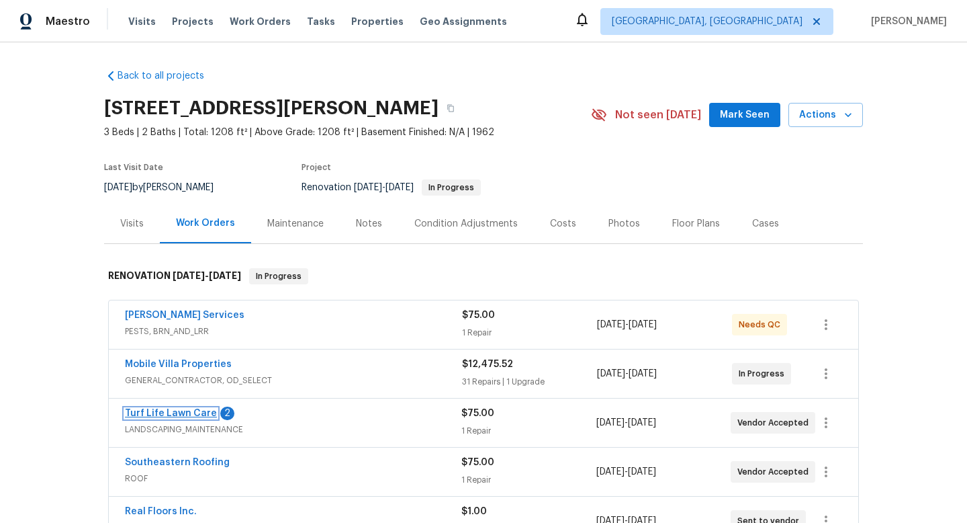
click at [185, 410] on link "Turf Life Lawn Care" at bounding box center [171, 412] width 92 height 9
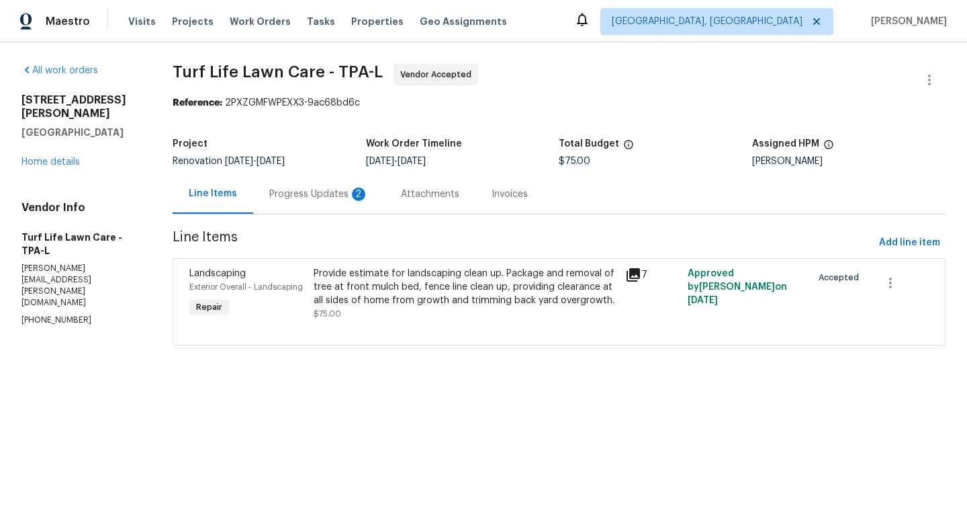
click at [312, 195] on div "Progress Updates 2" at bounding box center [318, 193] width 99 height 13
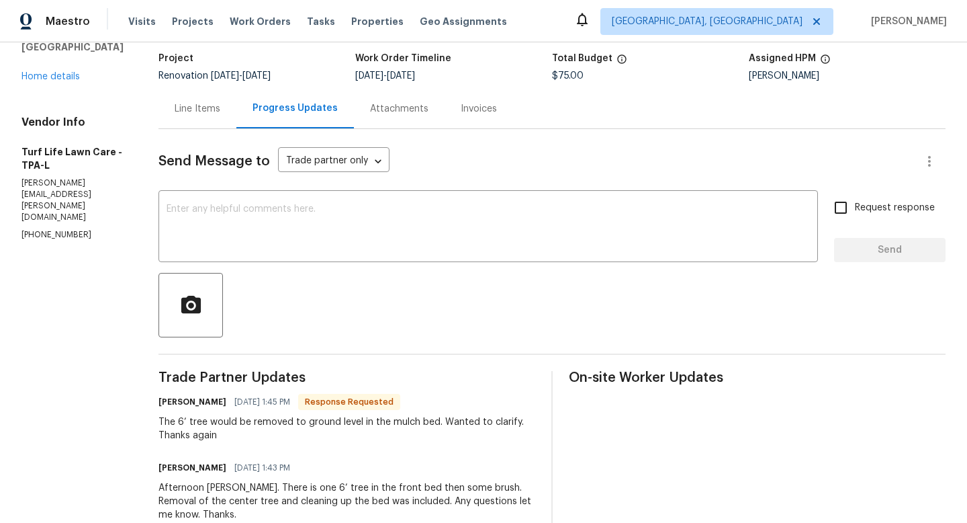
scroll to position [79, 0]
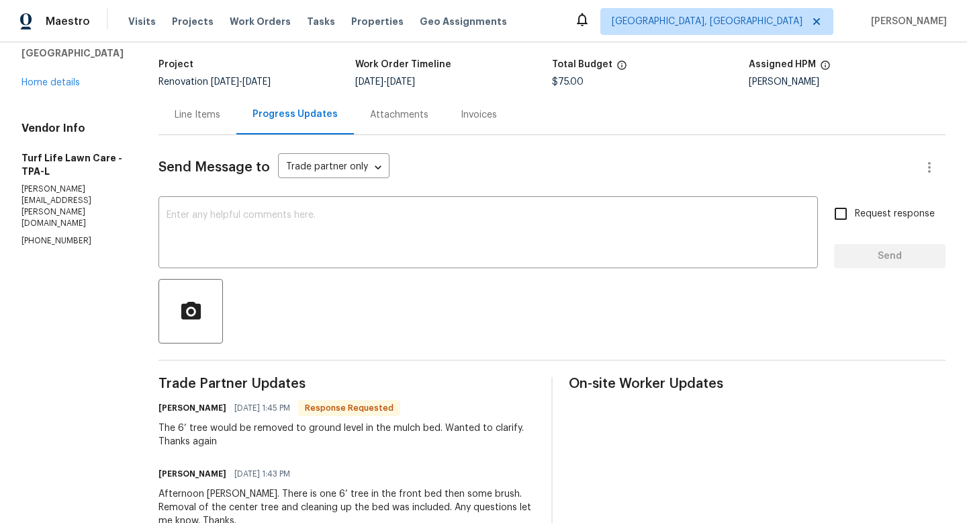
click at [175, 116] on div "Line Items" at bounding box center [198, 114] width 46 height 13
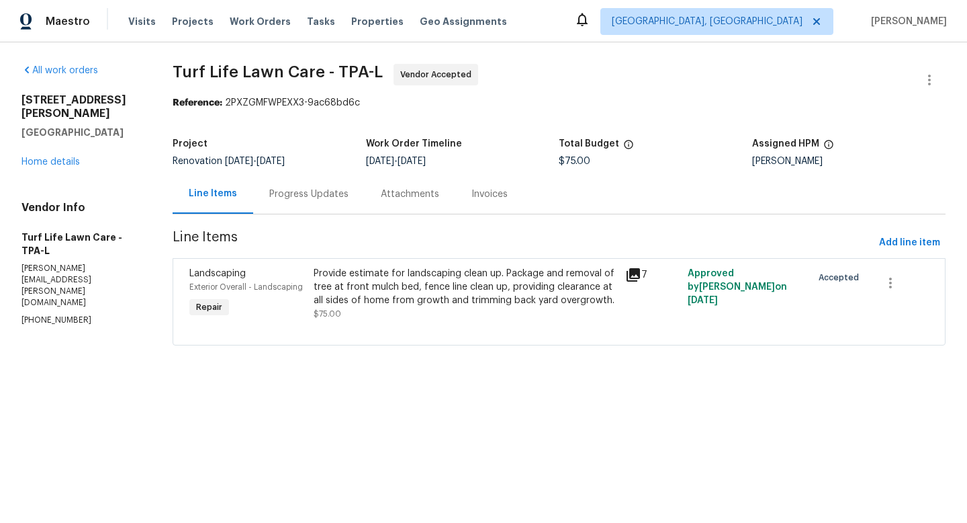
click at [423, 303] on div "Provide estimate for landscaping clean up. Package and removal of tree at front…" at bounding box center [466, 287] width 304 height 40
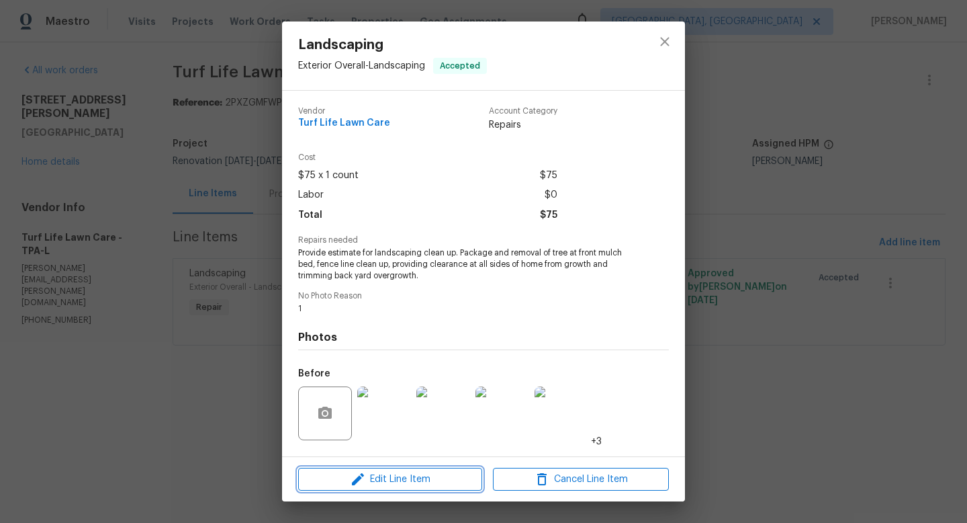
click at [398, 487] on button "Edit Line Item" at bounding box center [390, 480] width 184 height 24
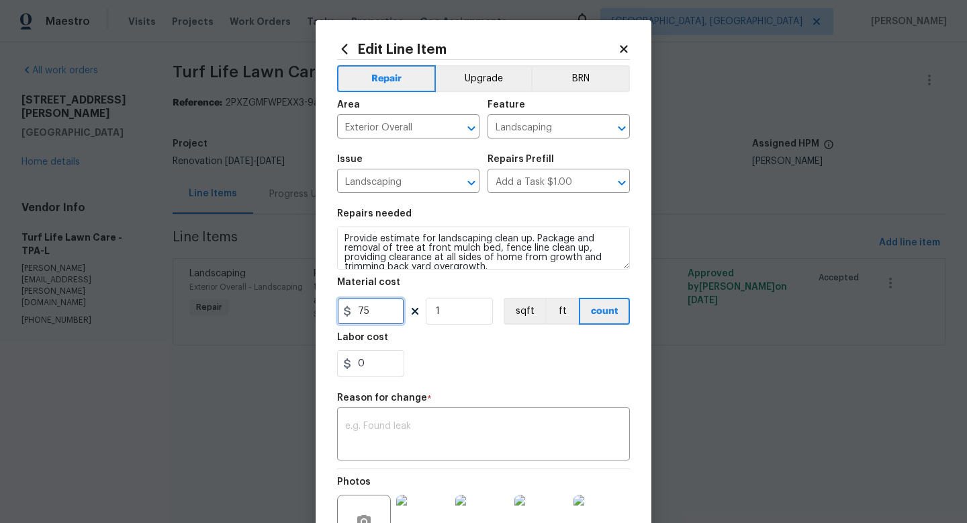
click at [382, 311] on input "75" at bounding box center [370, 311] width 67 height 27
type input "450"
click at [414, 442] on textarea at bounding box center [483, 435] width 277 height 28
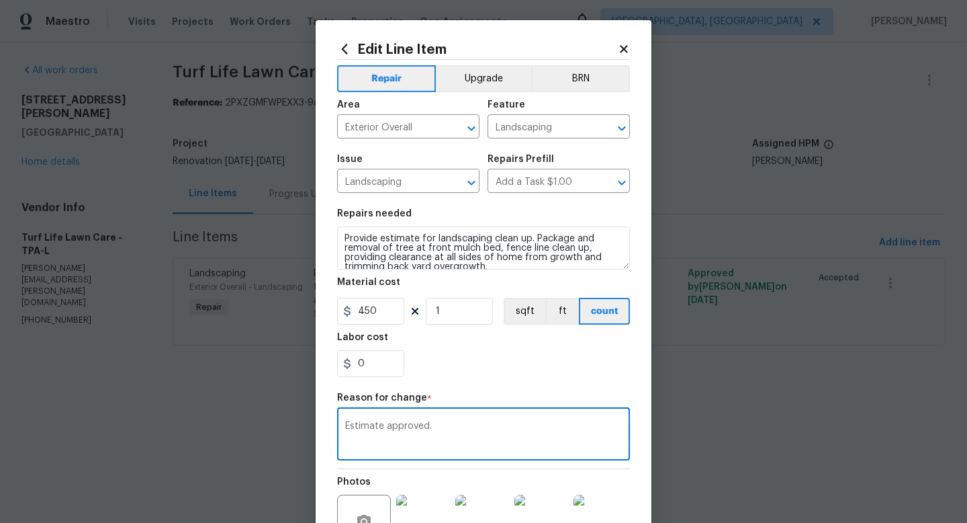
type textarea "Estimate approved."
click at [513, 387] on div "Repair Upgrade BRN Area Exterior Overall ​ Feature Landscaping ​ Issue Landscap…" at bounding box center [483, 327] width 293 height 535
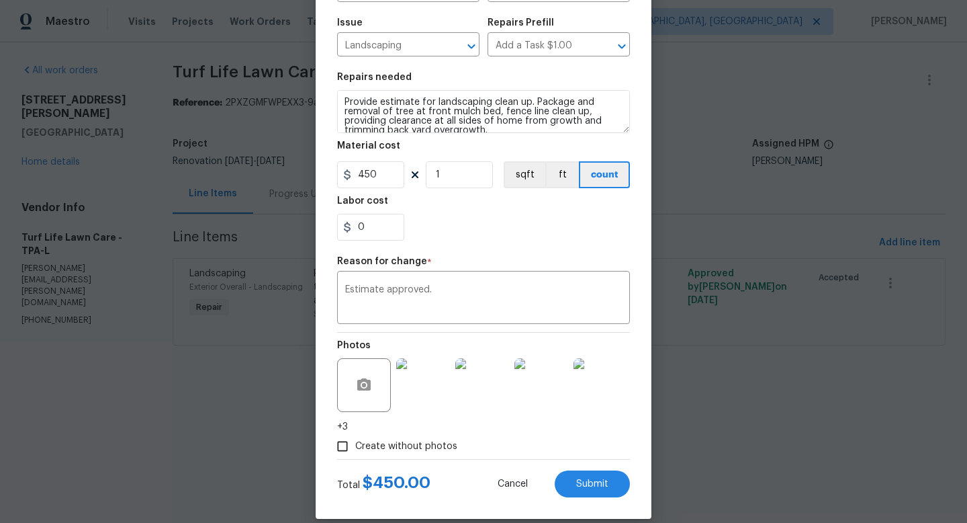
scroll to position [153, 0]
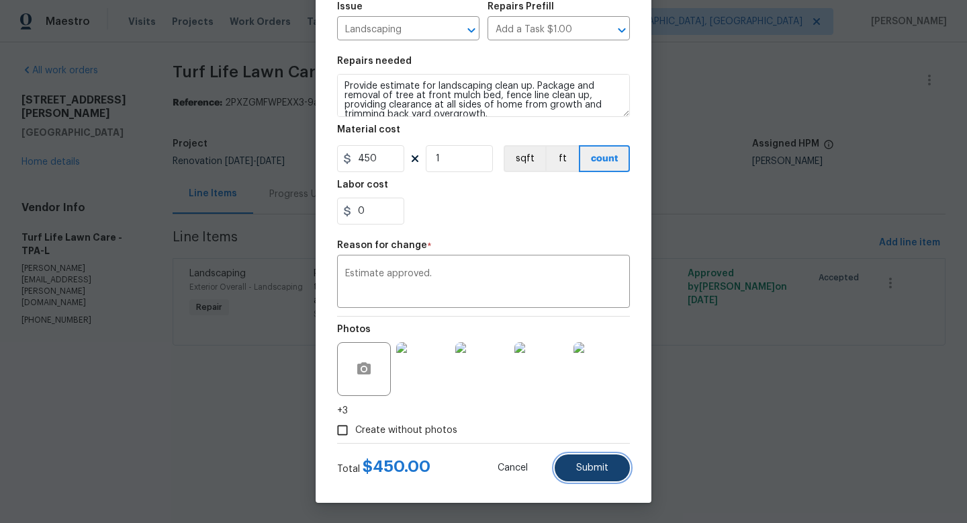
click at [590, 472] on span "Submit" at bounding box center [592, 468] width 32 height 10
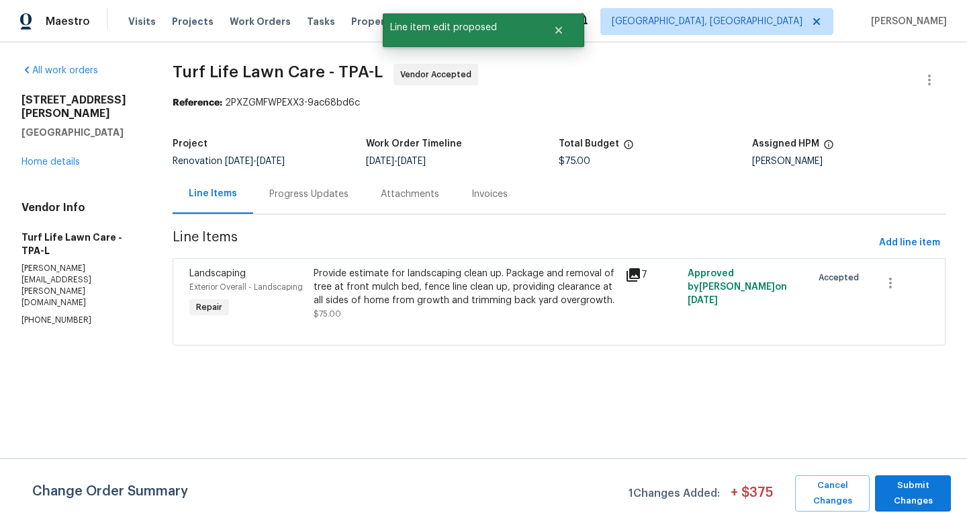
scroll to position [0, 0]
click at [889, 486] on span "Submit Changes" at bounding box center [913, 493] width 62 height 31
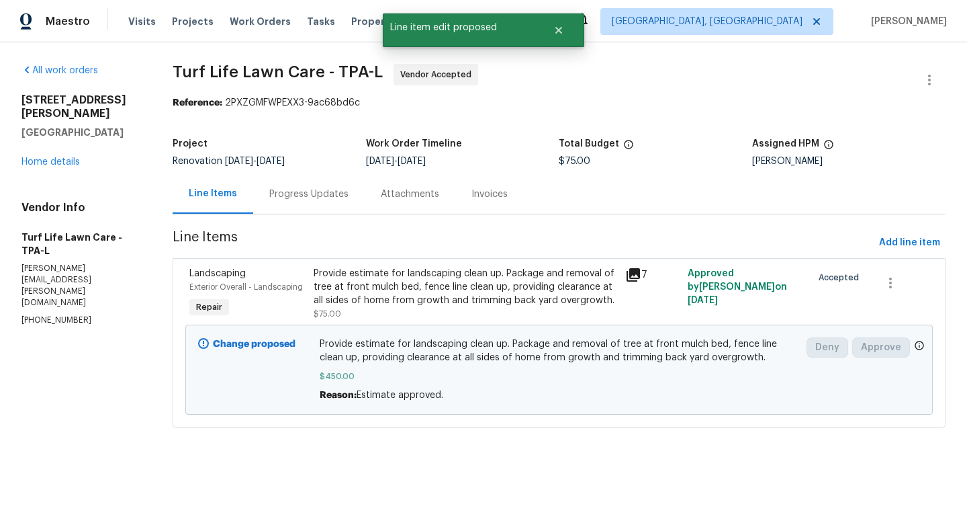
click at [312, 187] on div "Progress Updates" at bounding box center [308, 193] width 79 height 13
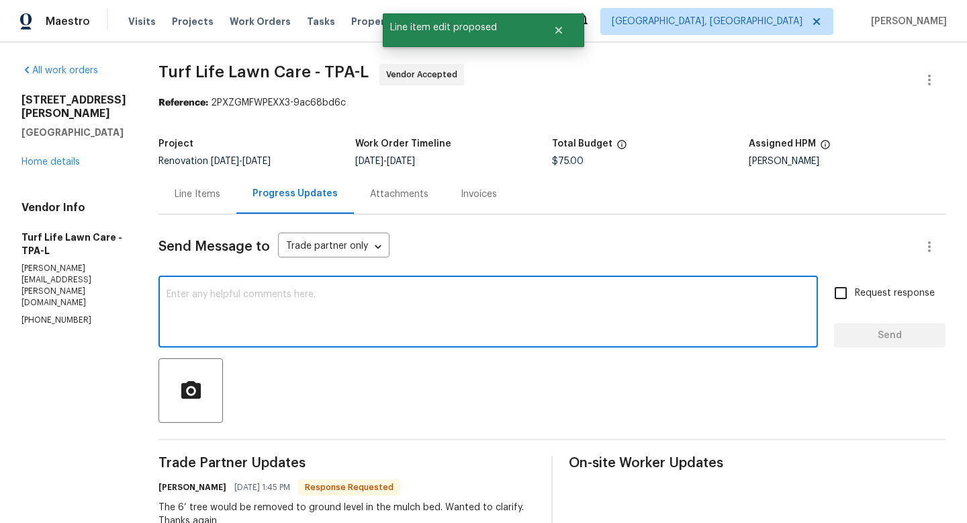
click at [240, 317] on textarea at bounding box center [489, 313] width 644 height 47
type textarea "E"
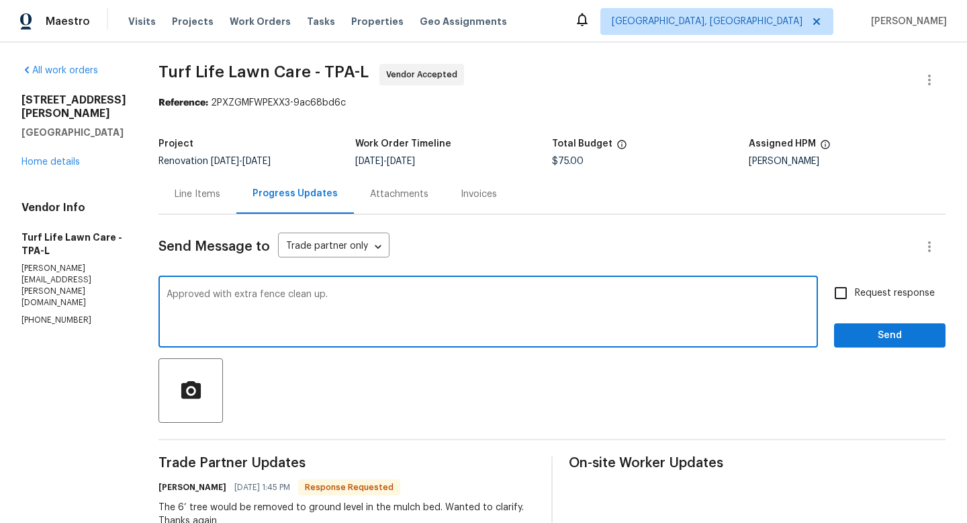
type textarea "Approved with extra fence clean up."
click at [838, 290] on input "Request response" at bounding box center [841, 293] width 28 height 28
checkbox input "true"
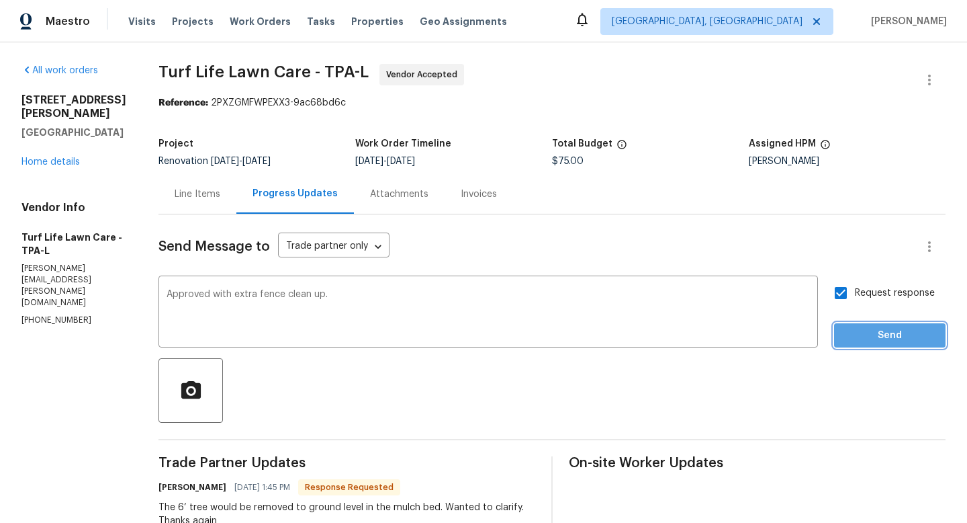
click at [881, 346] on button "Send" at bounding box center [890, 335] width 112 height 25
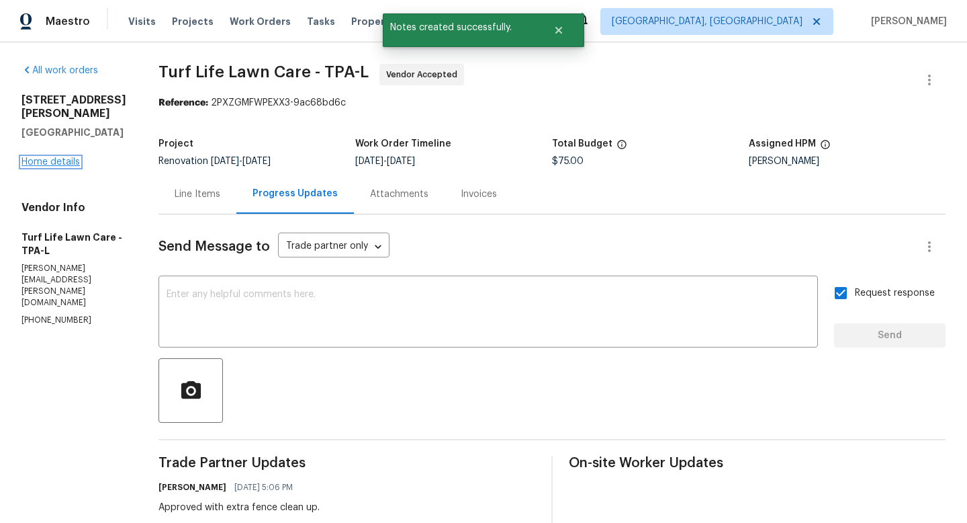
click at [46, 161] on link "Home details" at bounding box center [50, 161] width 58 height 9
